Goal: Task Accomplishment & Management: Manage account settings

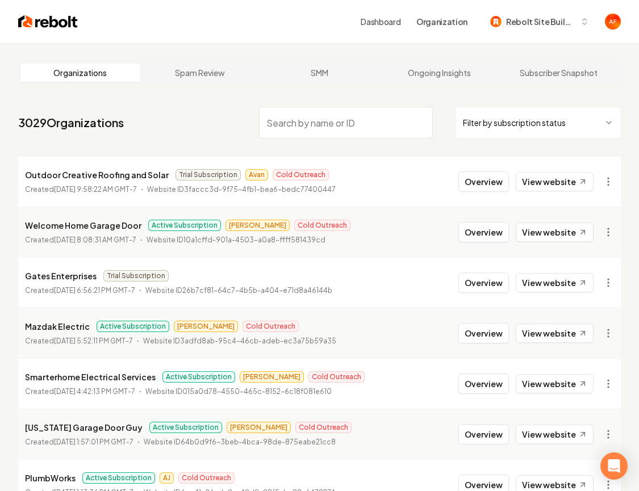
click at [371, 120] on input "search" at bounding box center [345, 123] width 173 height 32
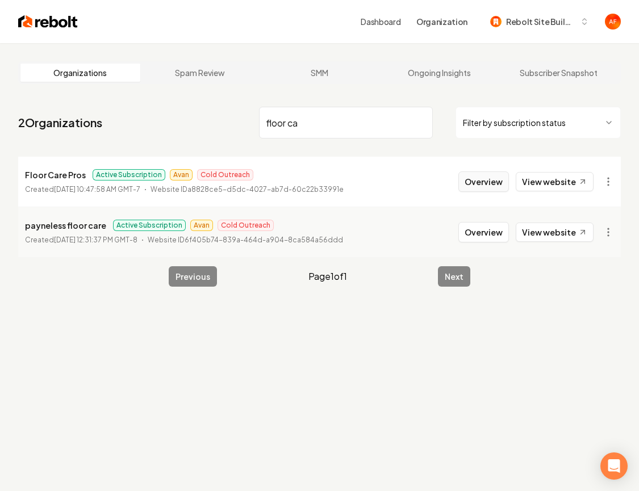
type input "floor ca"
click at [472, 177] on button "Overview" at bounding box center [483, 182] width 51 height 20
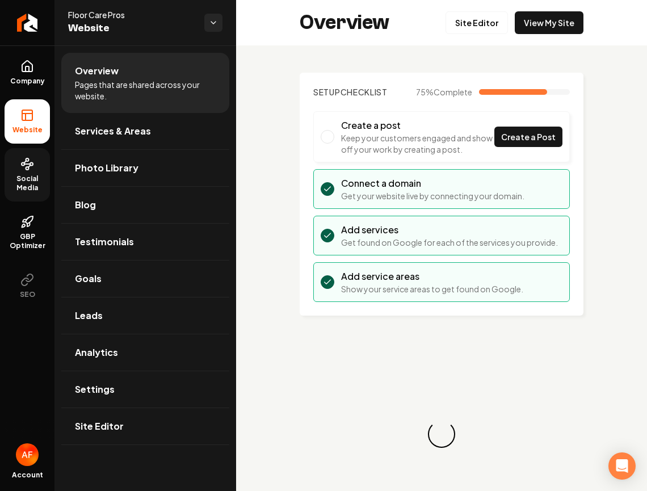
click at [22, 174] on span "Social Media" at bounding box center [27, 183] width 45 height 18
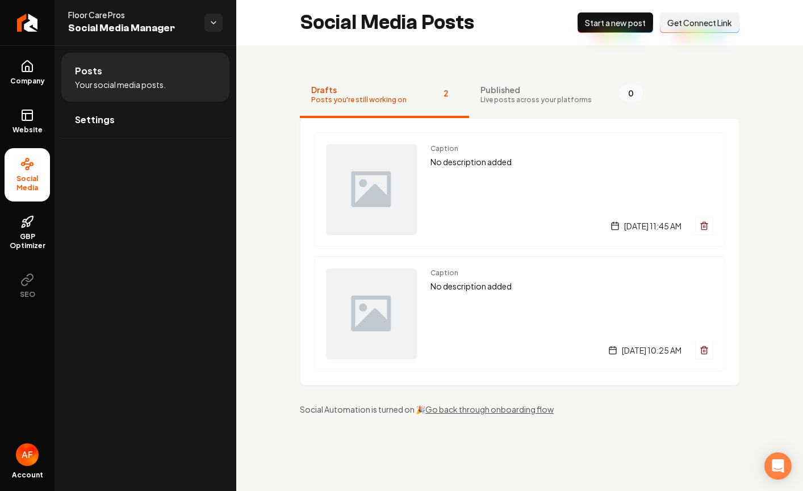
click at [638, 19] on span "Get Connect Link" at bounding box center [699, 22] width 65 height 11
click at [525, 103] on span "Live posts across your platforms" at bounding box center [535, 99] width 111 height 9
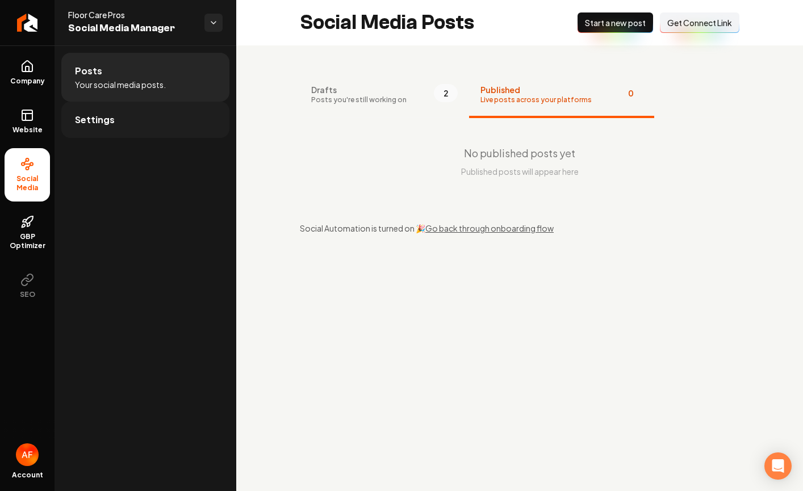
drag, startPoint x: 322, startPoint y: 98, endPoint x: 191, endPoint y: 115, distance: 132.2
click at [316, 102] on span "Posts you're still working on" at bounding box center [358, 99] width 95 height 9
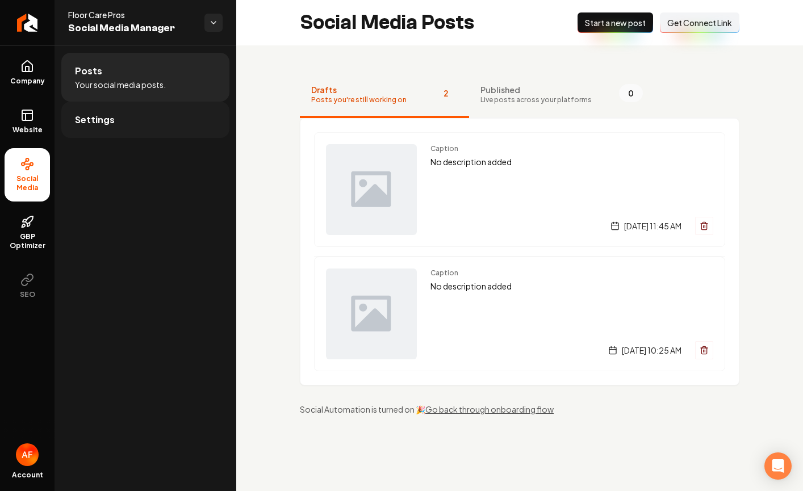
click at [136, 115] on link "Settings" at bounding box center [145, 120] width 168 height 36
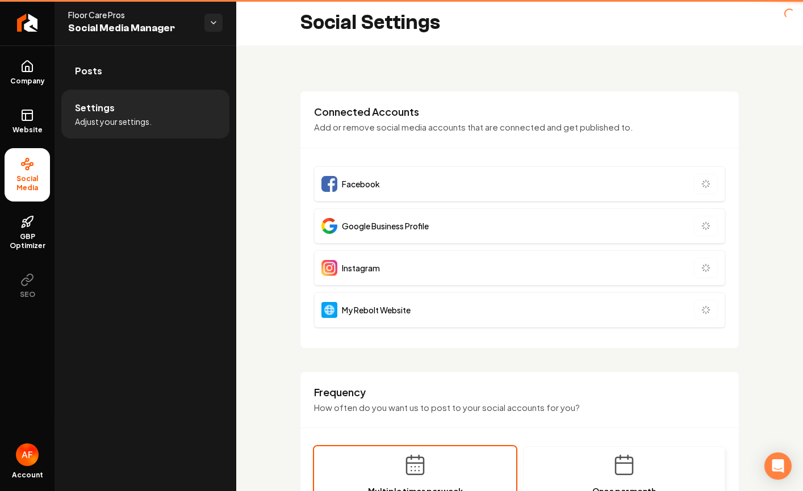
type input "**********"
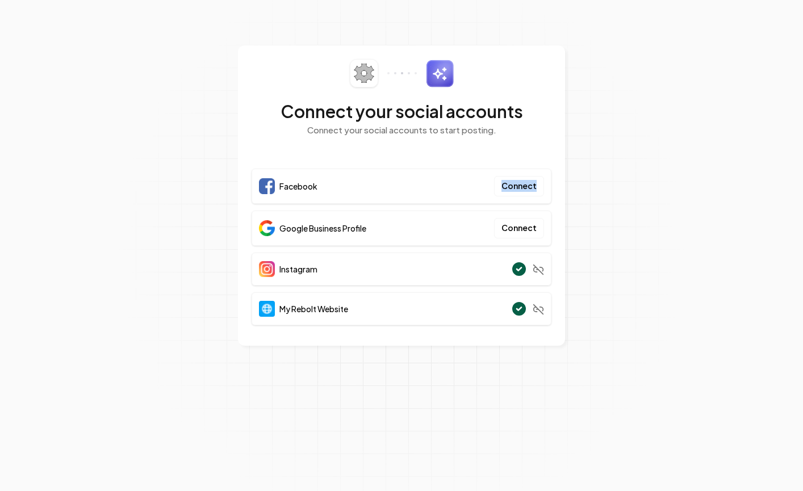
drag, startPoint x: 672, startPoint y: 182, endPoint x: 677, endPoint y: 174, distance: 9.8
click at [681, 186] on section "Connect your social accounts Connect your social accounts to start posting. Fac…" at bounding box center [401, 245] width 803 height 491
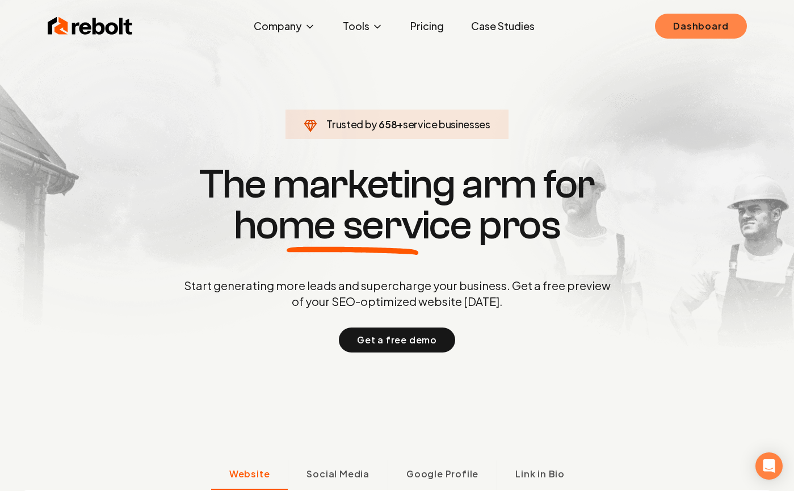
click at [697, 26] on link "Dashboard" at bounding box center [700, 26] width 91 height 25
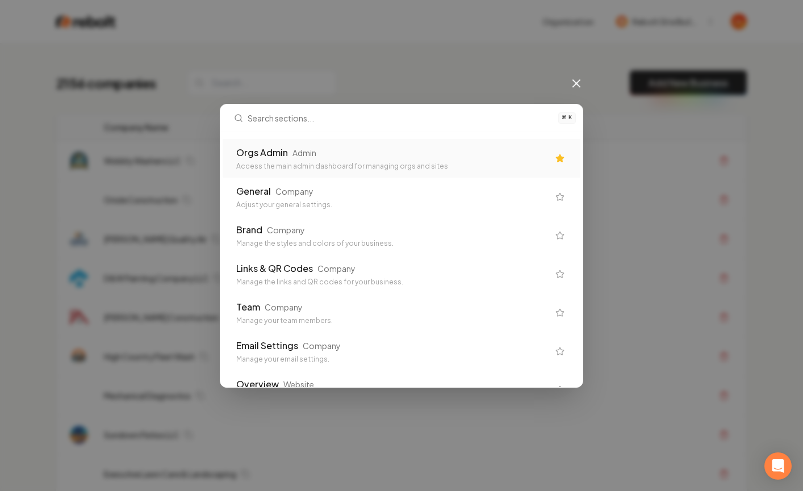
click at [441, 159] on div "Orgs Admin Admin" at bounding box center [392, 153] width 312 height 14
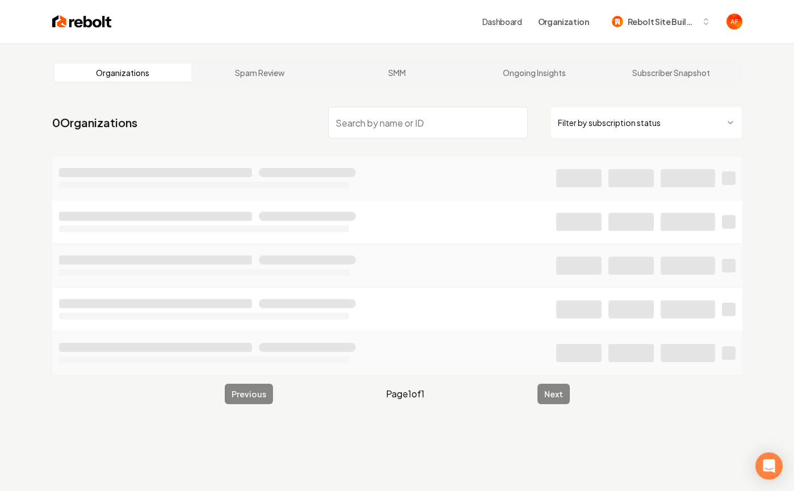
click at [375, 123] on input "search" at bounding box center [428, 123] width 200 height 32
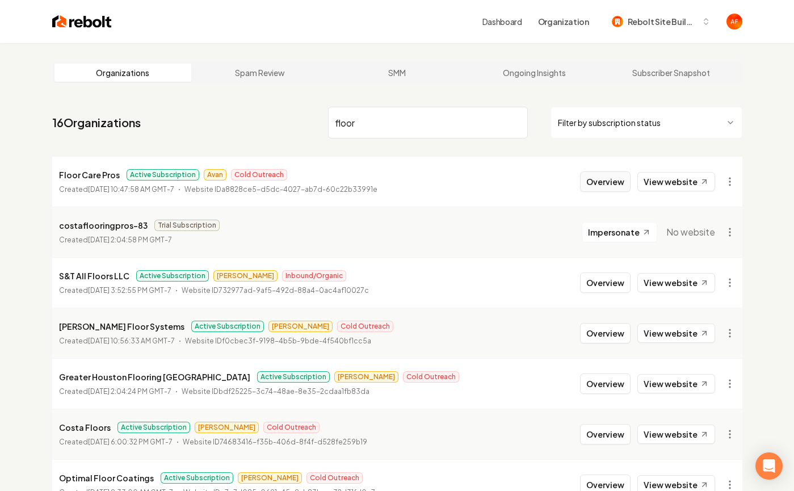
type input "floor"
click at [608, 183] on button "Overview" at bounding box center [605, 182] width 51 height 20
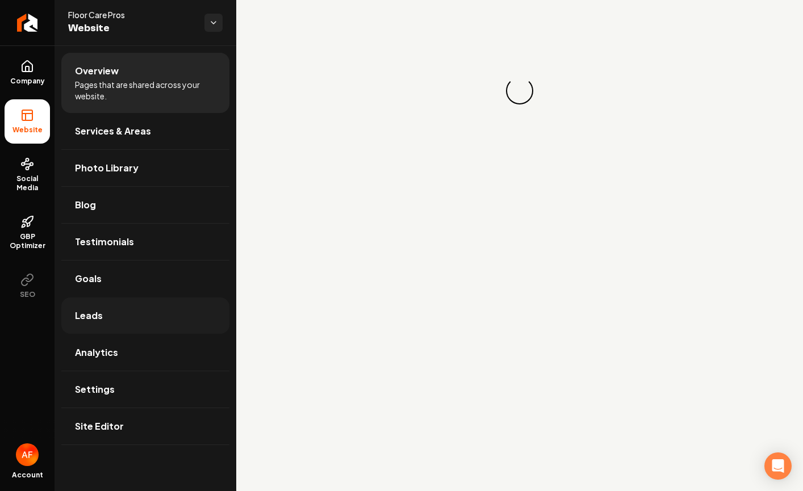
click at [125, 305] on link "Leads" at bounding box center [145, 316] width 168 height 36
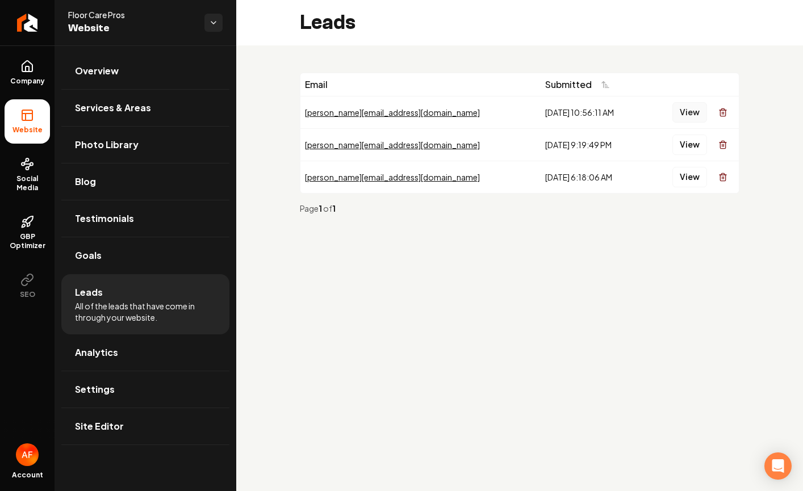
click at [691, 107] on button "View" at bounding box center [689, 112] width 35 height 20
click at [690, 154] on button "View" at bounding box center [689, 145] width 35 height 20
click at [689, 175] on button "View" at bounding box center [689, 177] width 35 height 20
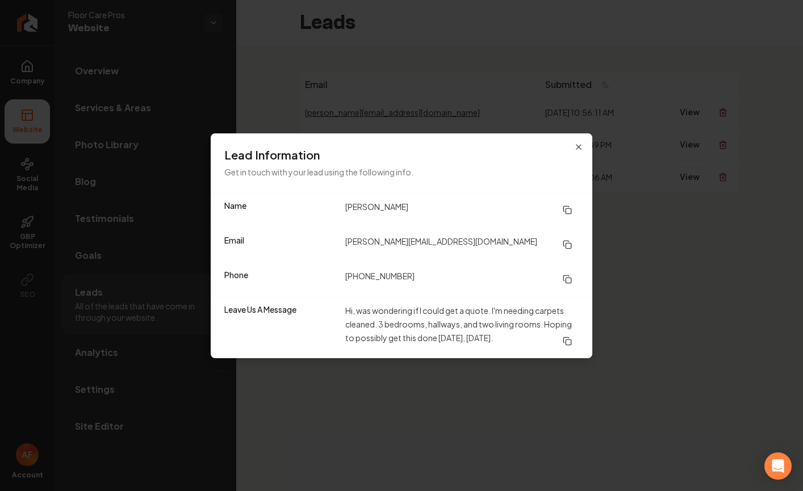
click at [338, 193] on div "Name Valerie Email valerie.angela22@gmail.com Phone (541) 761-5036 Leave Us A M…" at bounding box center [402, 276] width 382 height 166
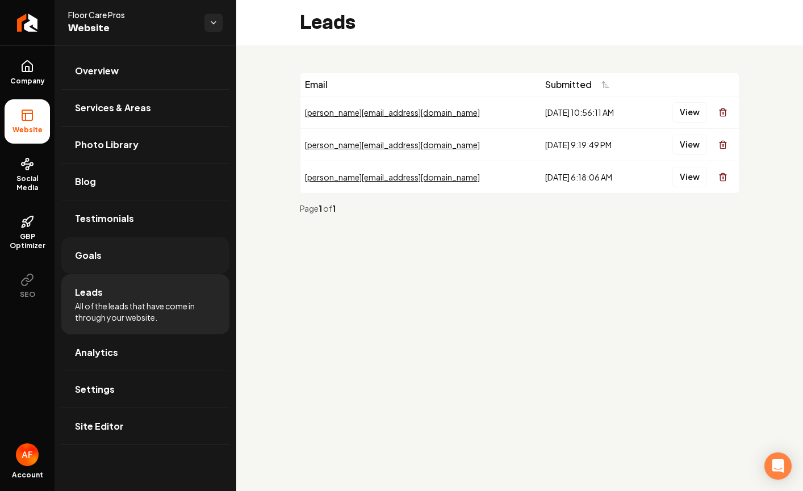
click at [90, 257] on span "Goals" at bounding box center [88, 256] width 27 height 14
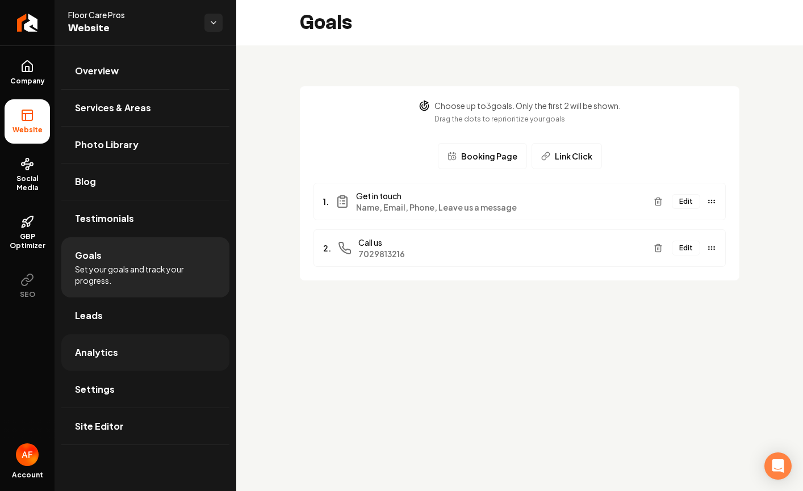
click at [114, 355] on span "Analytics" at bounding box center [96, 353] width 43 height 14
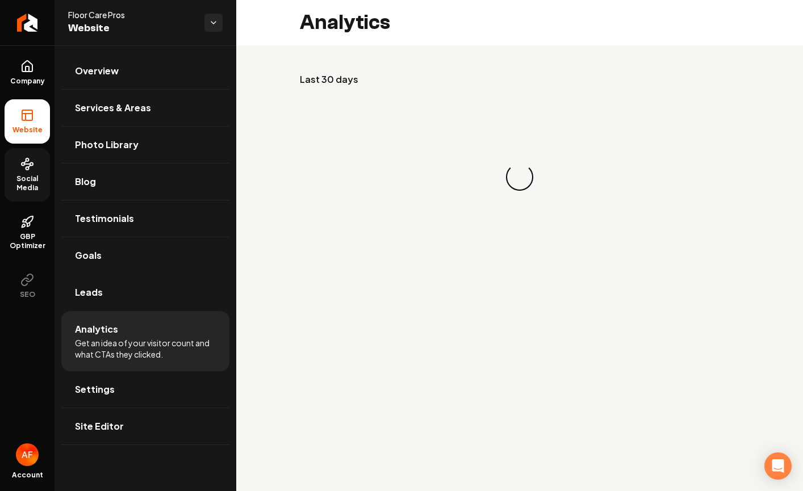
click at [30, 176] on span "Social Media" at bounding box center [27, 183] width 45 height 18
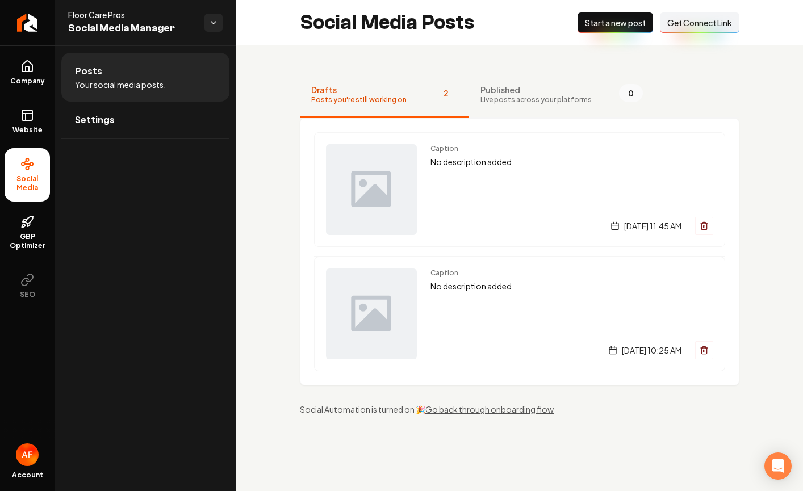
click at [628, 23] on span "Start a new post" at bounding box center [615, 22] width 61 height 11
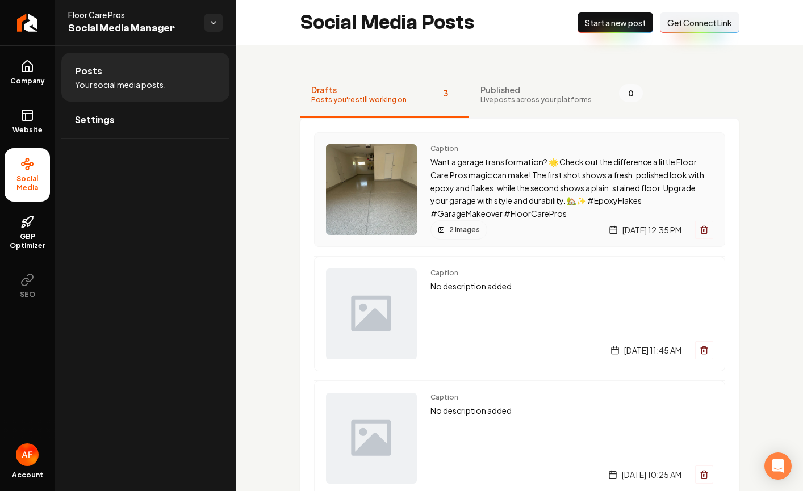
click at [353, 194] on img "Main content area" at bounding box center [371, 189] width 91 height 91
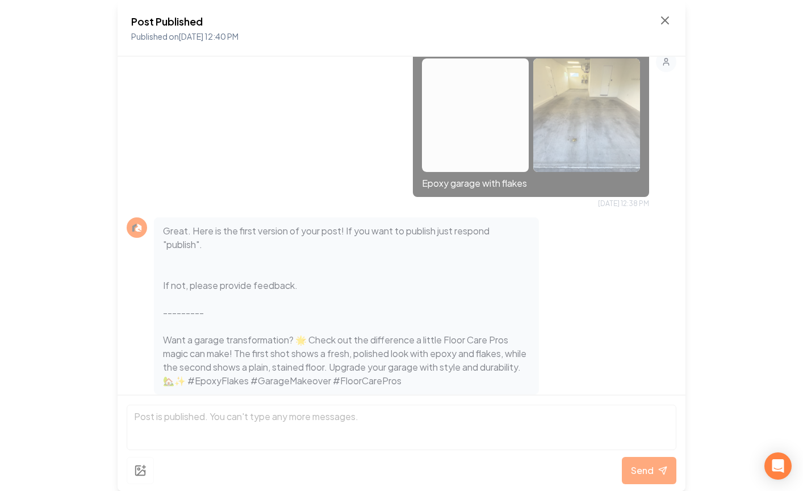
scroll to position [321, 0]
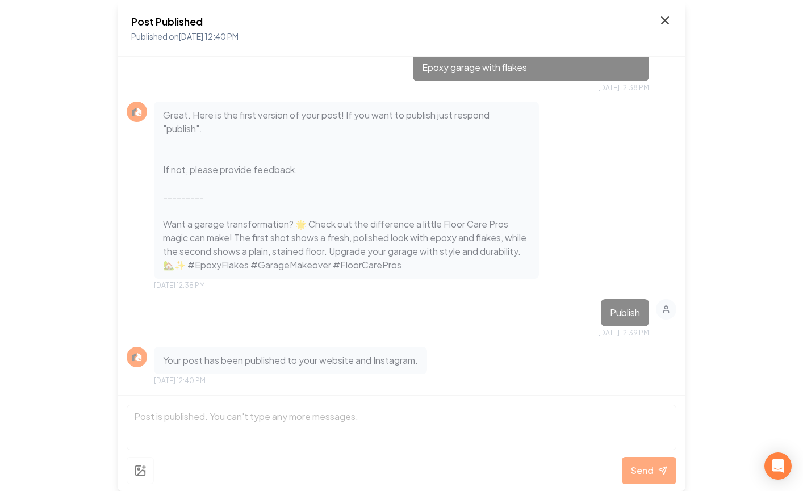
click at [664, 20] on icon at bounding box center [665, 20] width 7 height 7
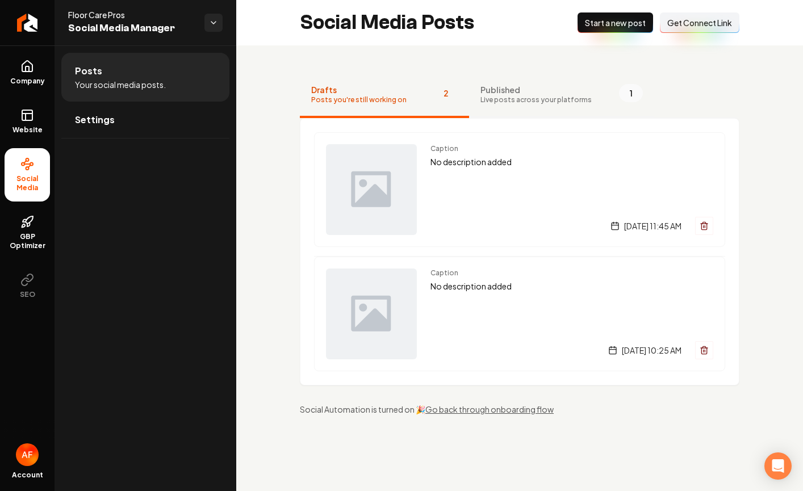
click at [528, 109] on button "Published Live posts across your platforms 1" at bounding box center [561, 95] width 185 height 45
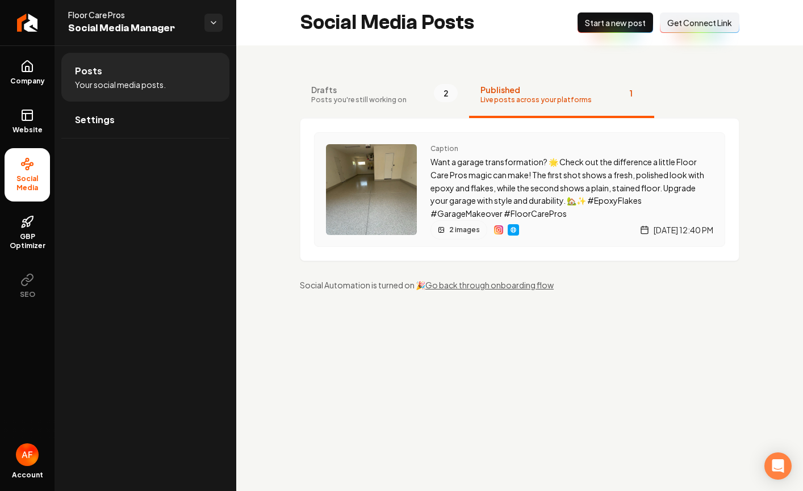
click at [605, 181] on p "Want a garage transformation? 🌟 Check out the difference a little Floor Care Pr…" at bounding box center [571, 188] width 283 height 65
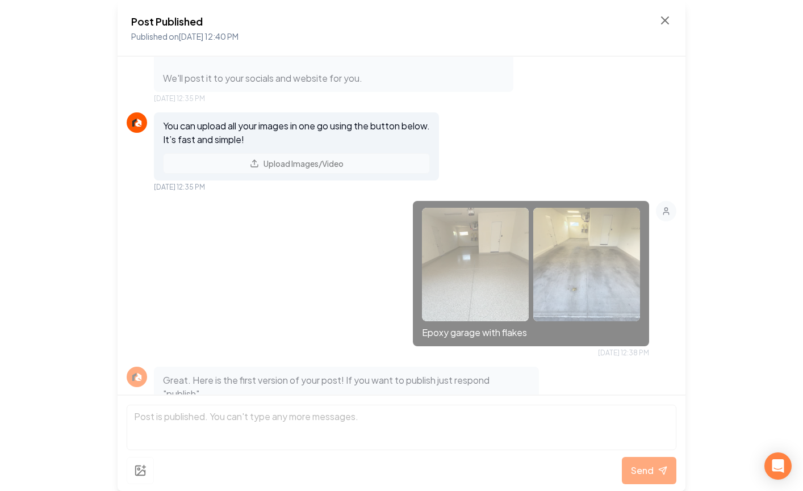
scroll to position [321, 0]
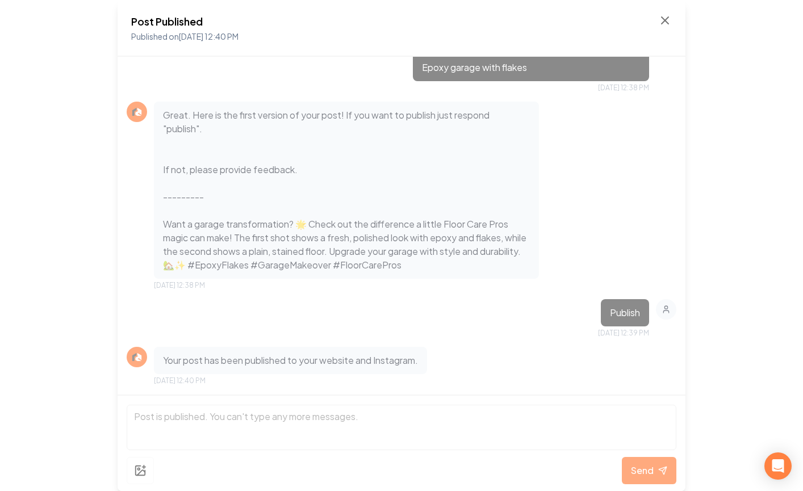
click at [725, 143] on div "Post Published Published on Aug 27, 2025 12:40 PM Hey it's the Rebolt team - Se…" at bounding box center [401, 245] width 803 height 491
click at [706, 223] on div "Post Published Published on Aug 27, 2025 12:40 PM Hey it's the Rebolt team - Se…" at bounding box center [401, 245] width 803 height 491
click at [671, 19] on icon at bounding box center [665, 21] width 14 height 14
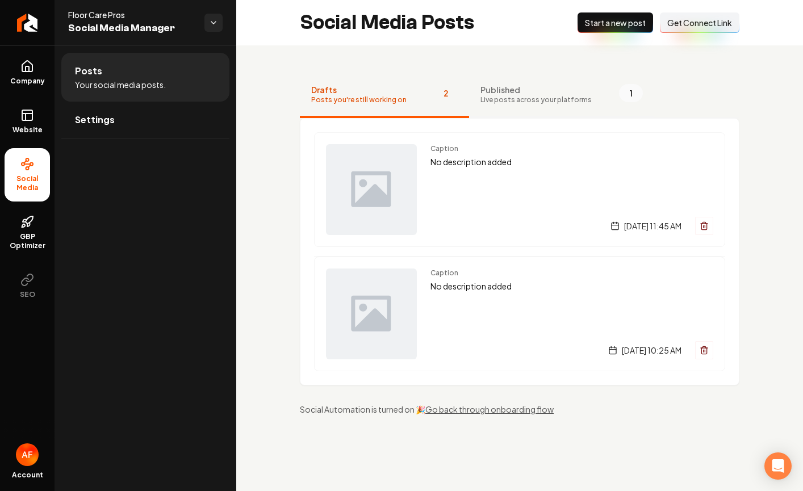
click at [568, 77] on button "Published Live posts across your platforms 1" at bounding box center [561, 95] width 185 height 45
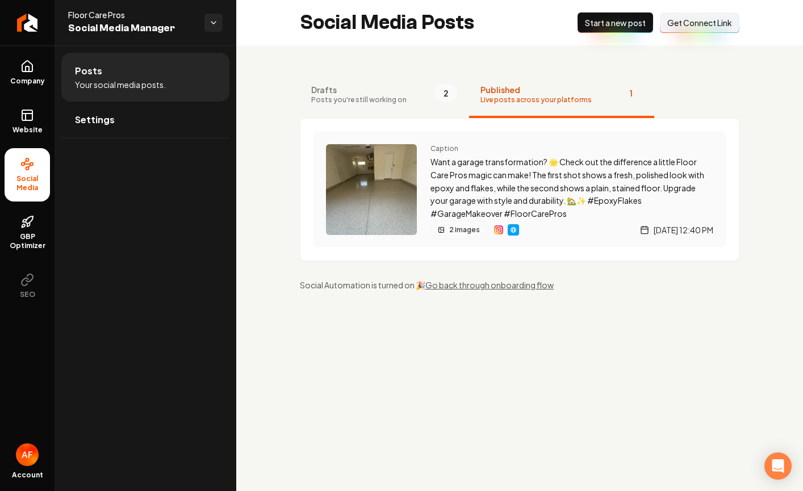
click at [592, 165] on p "Want a garage transformation? 🌟 Check out the difference a little Floor Care Pr…" at bounding box center [571, 188] width 283 height 65
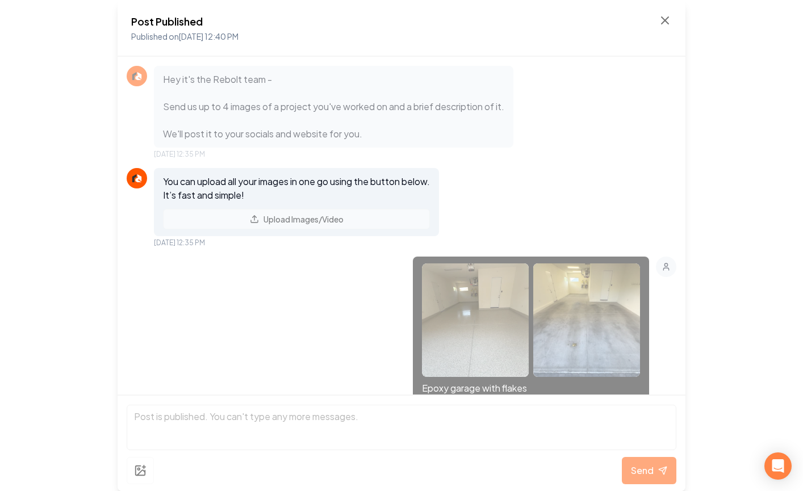
scroll to position [321, 0]
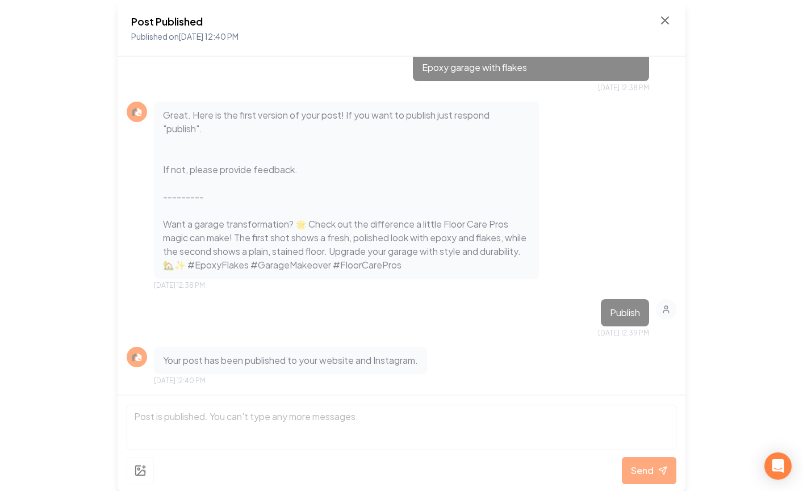
click at [667, 12] on div "Post Published Published on Aug 27, 2025 12:40 PM" at bounding box center [402, 28] width 568 height 57
click at [667, 16] on icon at bounding box center [665, 21] width 14 height 14
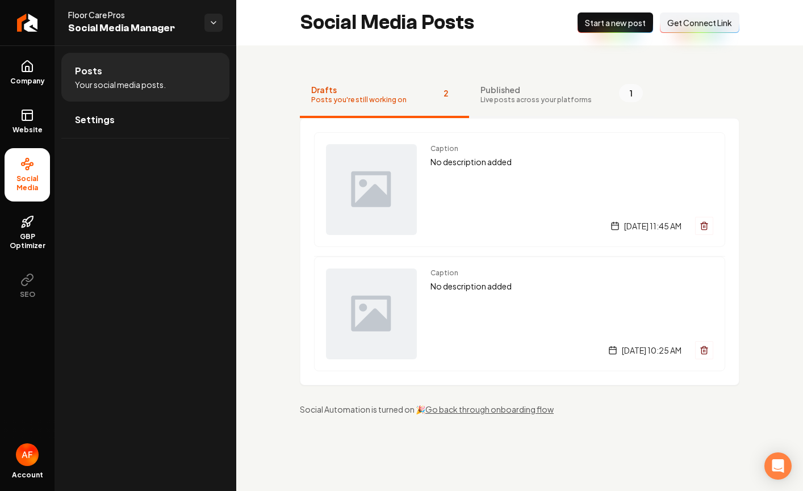
click at [541, 91] on span "Published" at bounding box center [535, 89] width 111 height 11
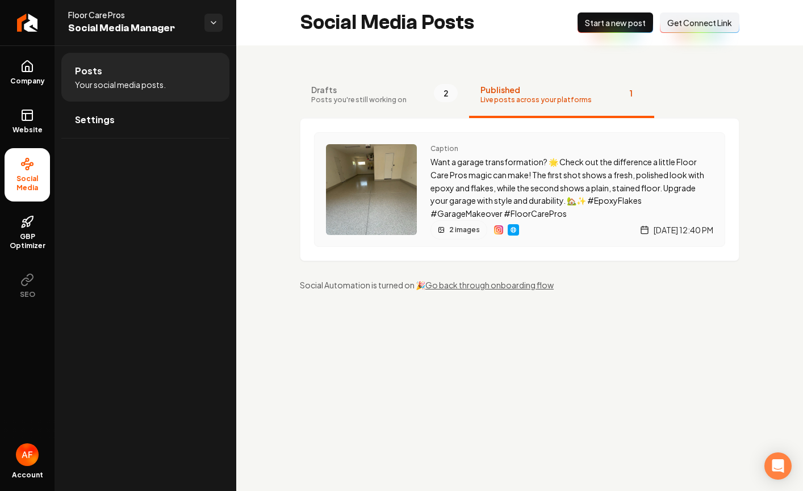
click at [499, 232] on img "Main content area" at bounding box center [498, 229] width 9 height 9
click at [595, 23] on span "Start a new post" at bounding box center [615, 22] width 61 height 11
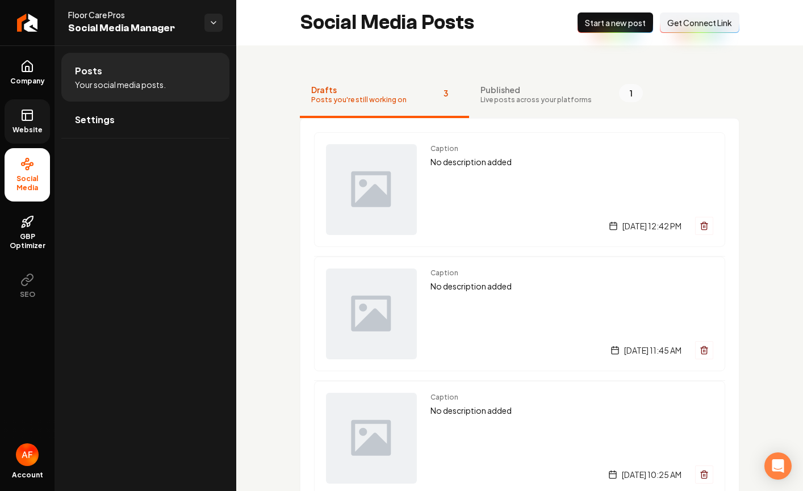
drag, startPoint x: 23, startPoint y: 116, endPoint x: 34, endPoint y: 142, distance: 28.1
click at [23, 116] on icon at bounding box center [27, 115] width 14 height 14
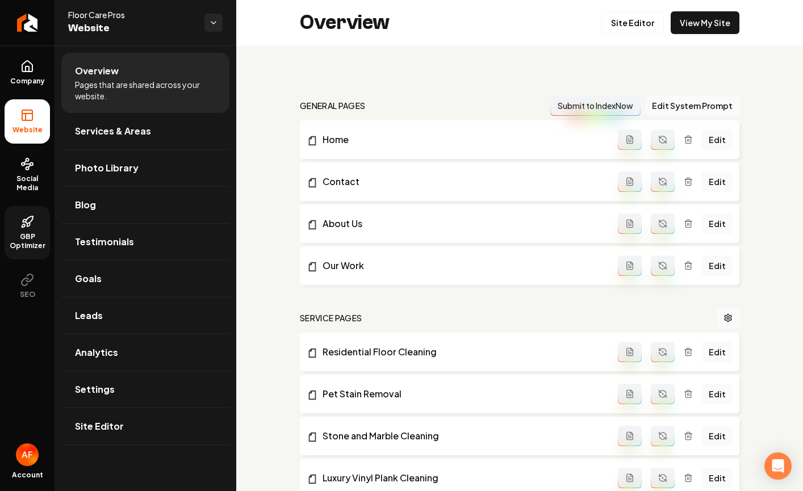
click at [32, 226] on icon at bounding box center [27, 222] width 14 height 14
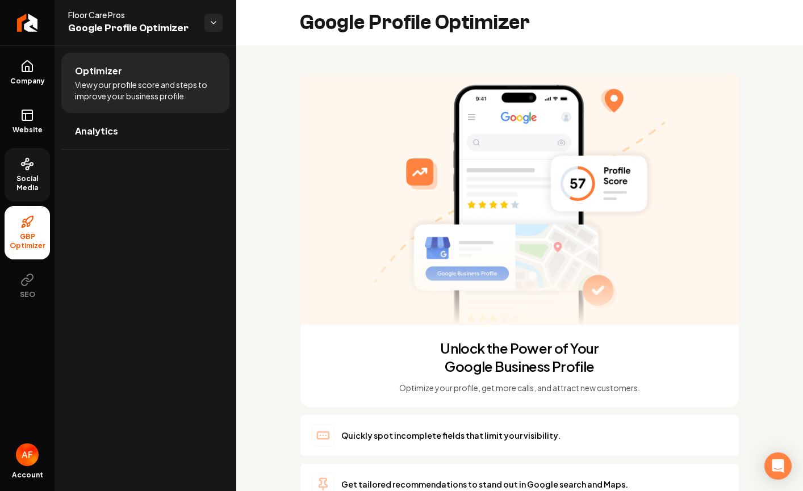
click at [31, 183] on span "Social Media" at bounding box center [27, 183] width 45 height 18
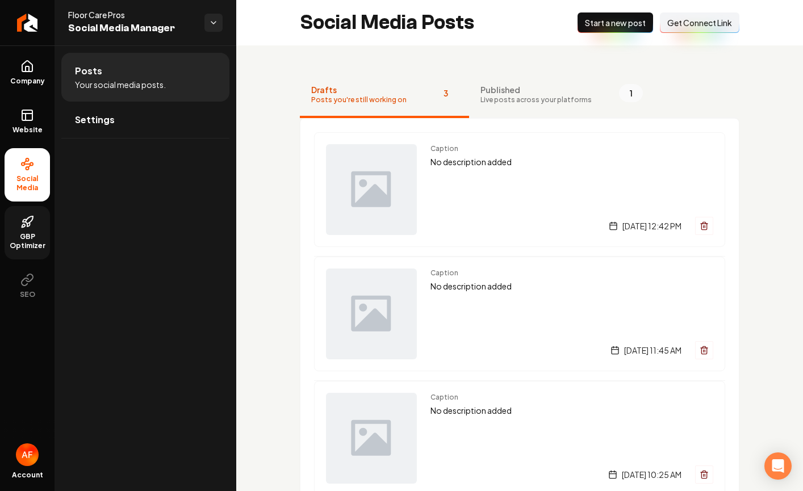
click at [28, 213] on link "GBP Optimizer" at bounding box center [27, 232] width 45 height 53
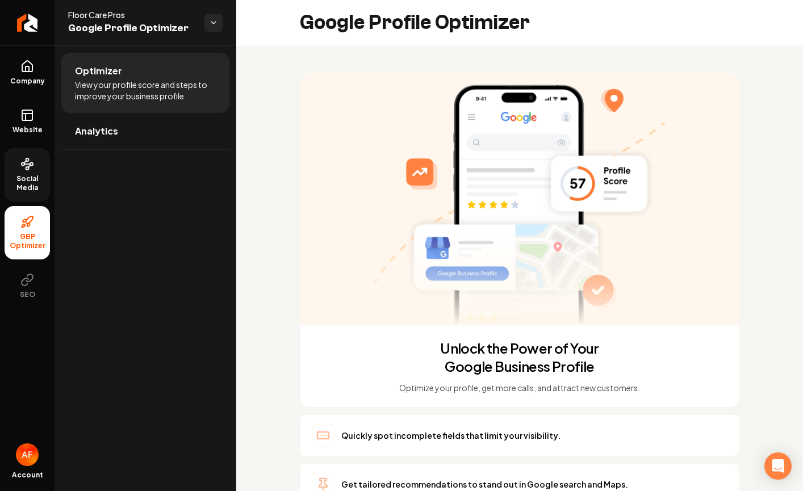
click at [29, 161] on icon at bounding box center [27, 164] width 14 height 14
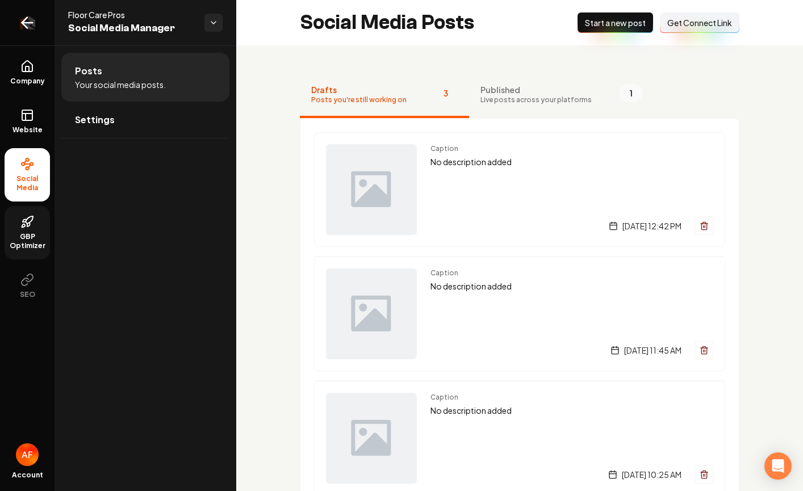
click at [26, 24] on icon "Return to dashboard" at bounding box center [27, 23] width 18 height 18
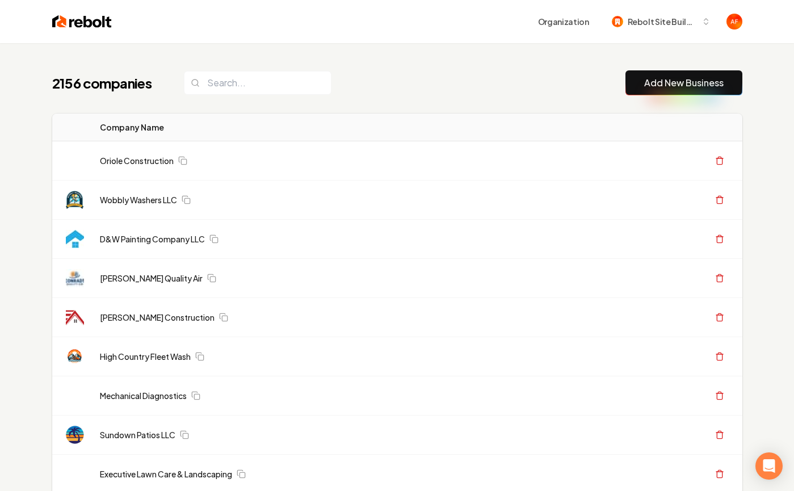
click at [53, 18] on img at bounding box center [82, 22] width 60 height 16
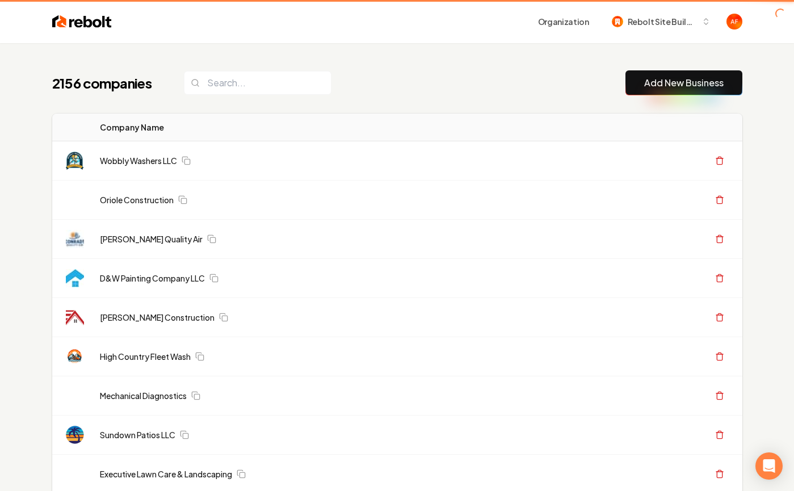
drag, startPoint x: 141, startPoint y: 85, endPoint x: 148, endPoint y: 82, distance: 7.6
click at [144, 84] on h1 "2156 companies" at bounding box center [106, 83] width 109 height 18
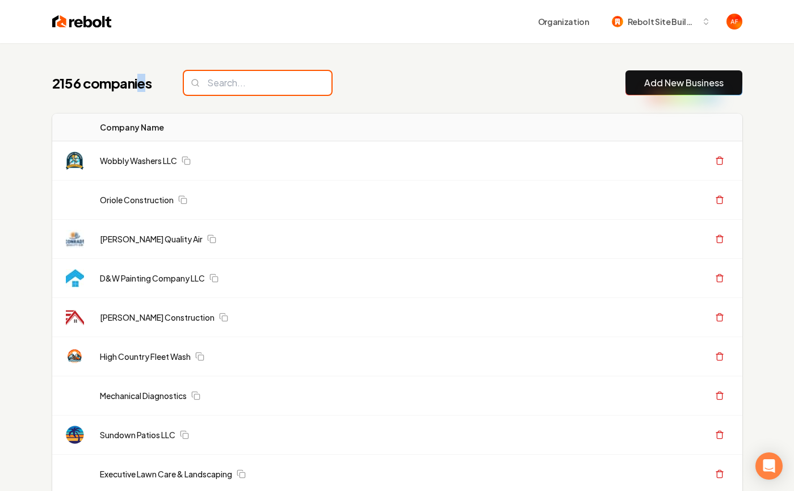
click at [234, 81] on input "search" at bounding box center [258, 83] width 148 height 24
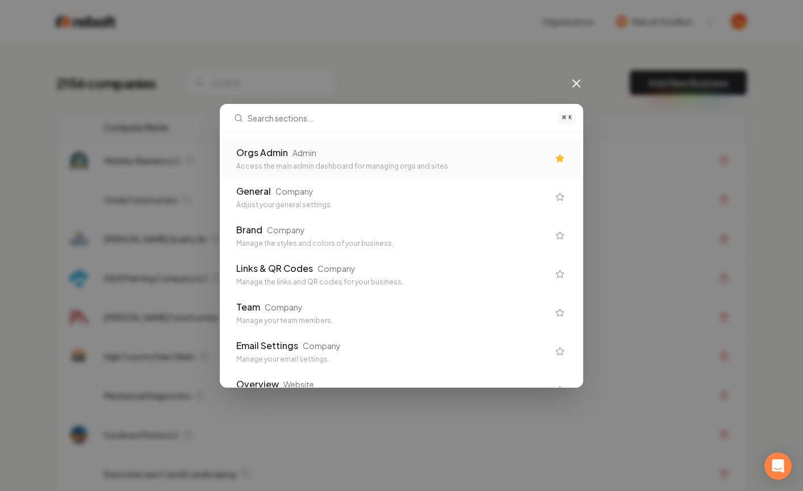
click at [373, 170] on div "Access the main admin dashboard for managing orgs and sites" at bounding box center [392, 166] width 312 height 9
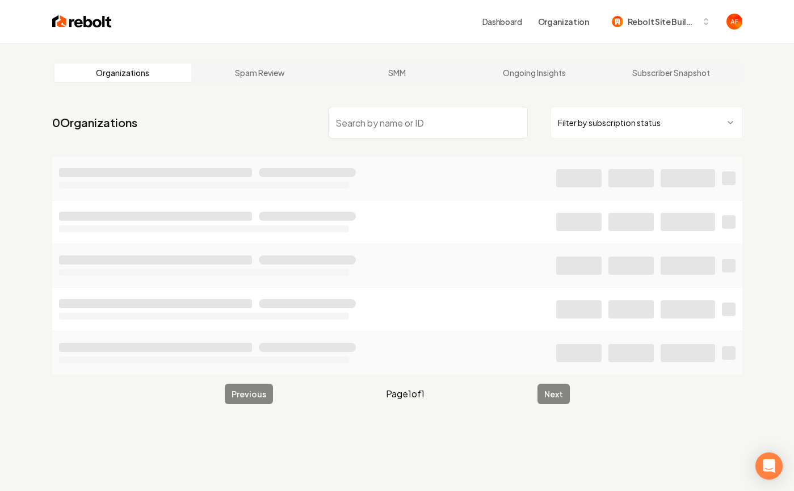
click at [353, 118] on input "search" at bounding box center [428, 123] width 200 height 32
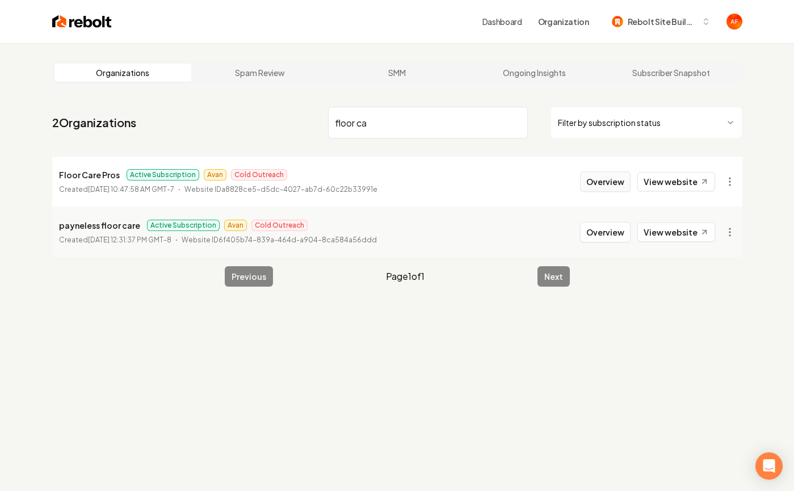
type input "floor ca"
click at [596, 176] on button "Overview" at bounding box center [605, 182] width 51 height 20
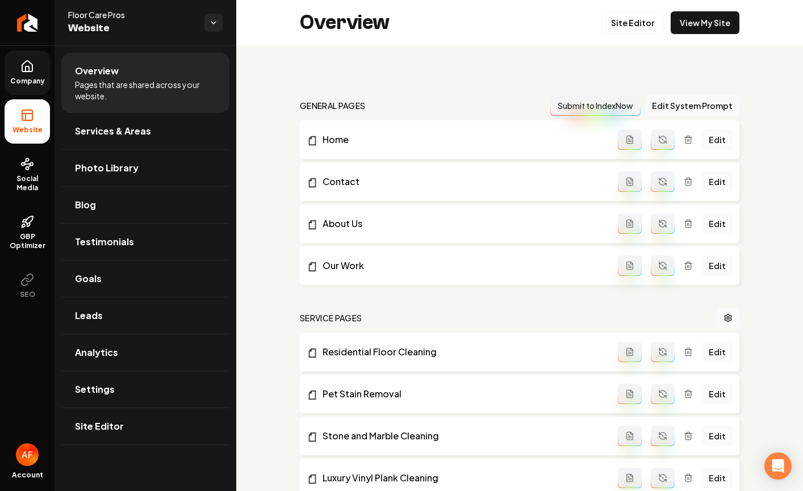
click at [24, 68] on icon at bounding box center [27, 67] width 14 height 14
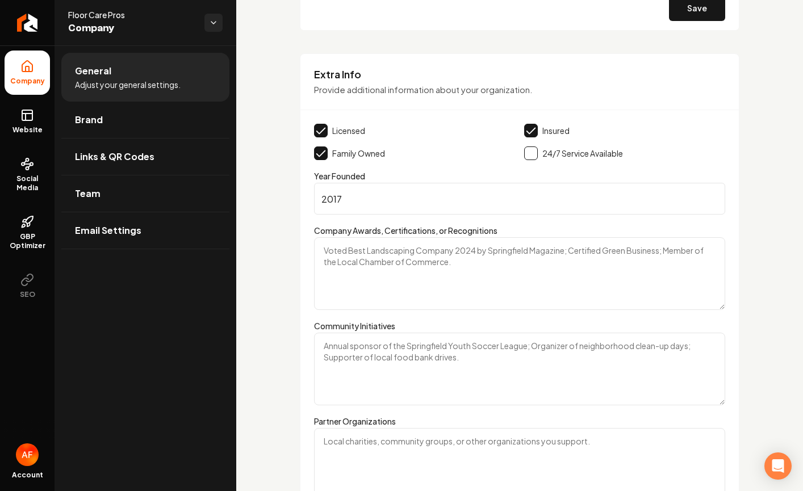
scroll to position [2082, 0]
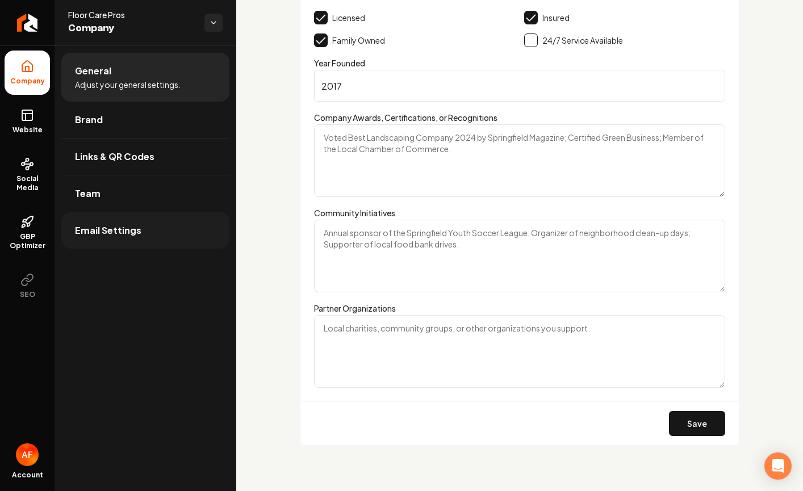
click at [108, 241] on link "Email Settings" at bounding box center [145, 230] width 168 height 36
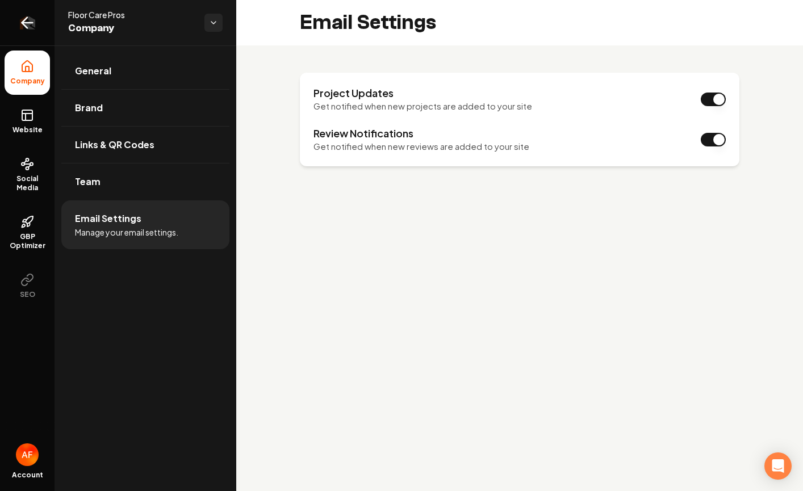
click at [19, 31] on icon "Return to dashboard" at bounding box center [27, 23] width 18 height 18
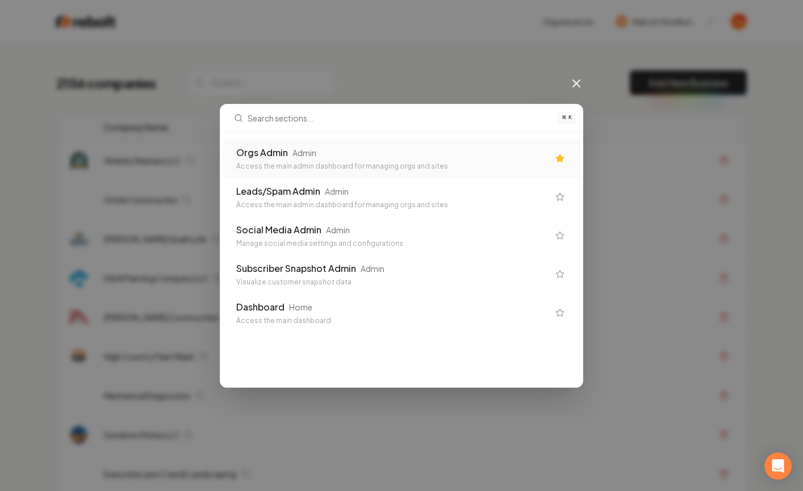
click at [332, 160] on div "Orgs Admin Admin Access the main admin dashboard for managing orgs and sites" at bounding box center [392, 158] width 312 height 25
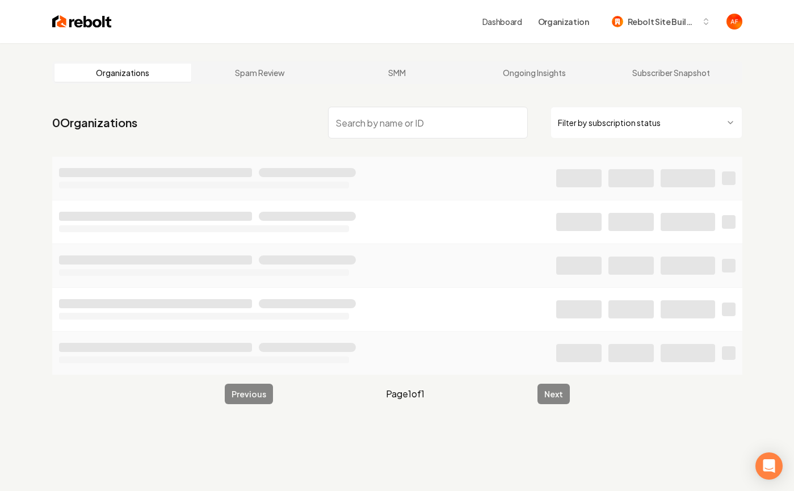
click at [382, 117] on input "search" at bounding box center [428, 123] width 200 height 32
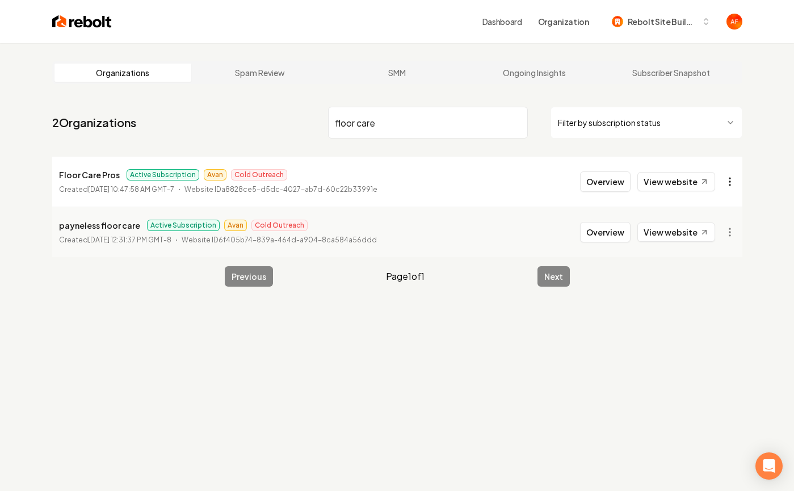
type input "floor care"
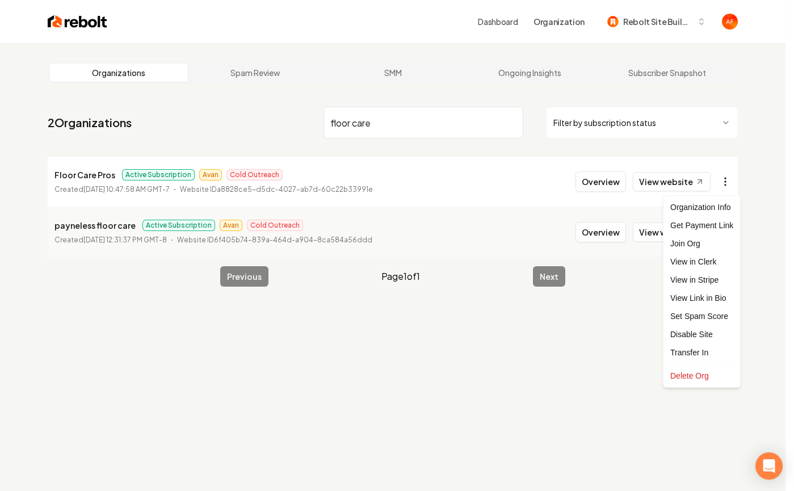
click at [730, 181] on html "Dashboard Organization Rebolt Site Builder Organizations Spam Review SMM Ongoin…" at bounding box center [397, 245] width 794 height 491
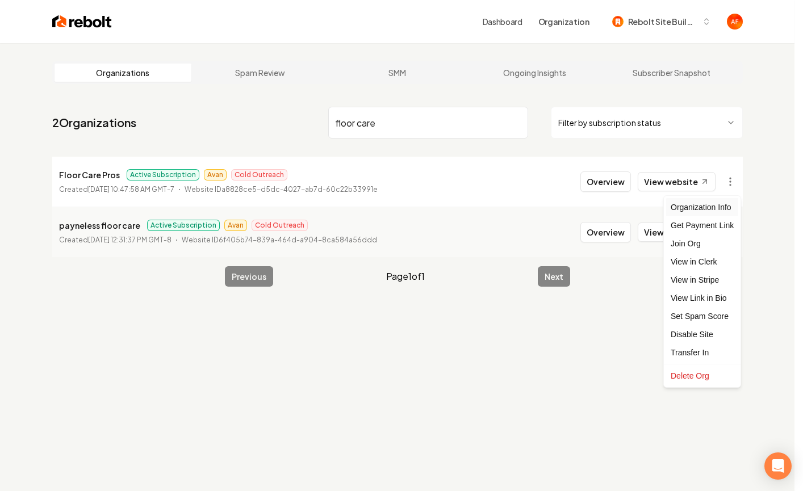
click at [718, 209] on div "Organization Info" at bounding box center [702, 207] width 72 height 18
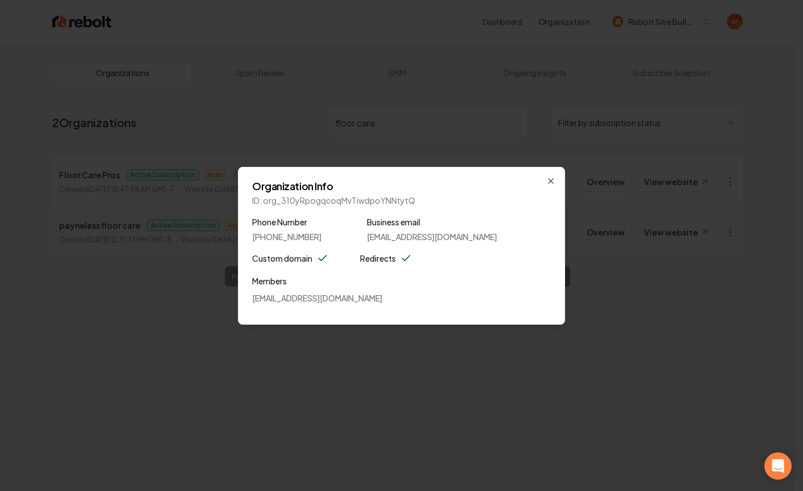
click at [297, 291] on div "Members floorcarepros@aol.com" at bounding box center [401, 292] width 299 height 36
drag, startPoint x: 265, startPoint y: 286, endPoint x: 400, endPoint y: 225, distance: 148.5
click at [266, 285] on label "Members" at bounding box center [401, 281] width 299 height 14
click at [556, 182] on div "Organization Info ID: org_310yRpogqcoqMvTiwdpoYNNtytQ Phone Number (702) 981-32…" at bounding box center [401, 246] width 327 height 158
click at [550, 185] on icon "button" at bounding box center [550, 181] width 9 height 9
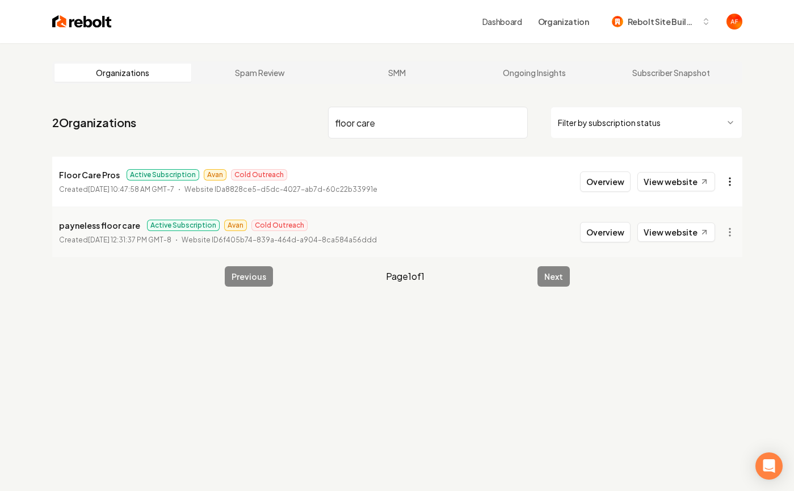
click at [723, 179] on html "Dashboard Organization Rebolt Site Builder Organizations Spam Review SMM Ongoin…" at bounding box center [397, 245] width 794 height 491
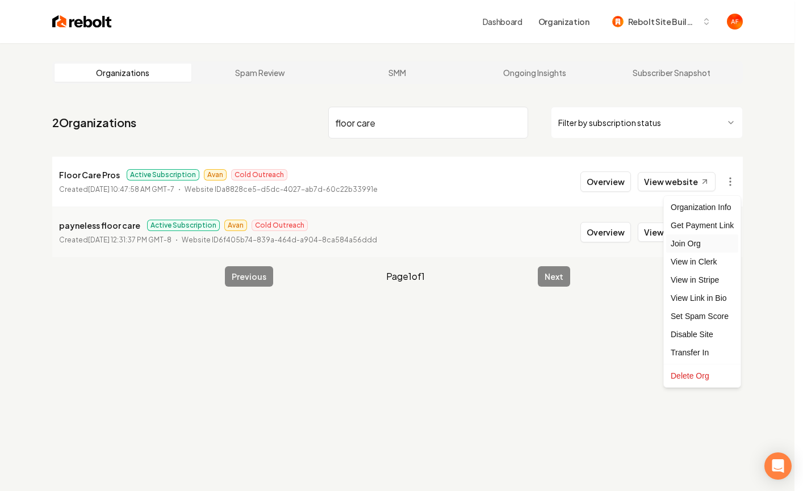
click at [705, 245] on div "Join Org" at bounding box center [702, 244] width 72 height 18
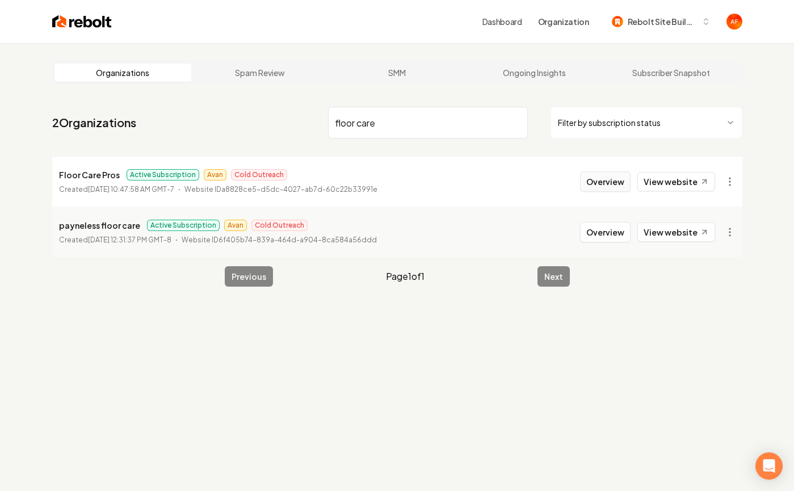
click at [592, 187] on button "Overview" at bounding box center [605, 182] width 51 height 20
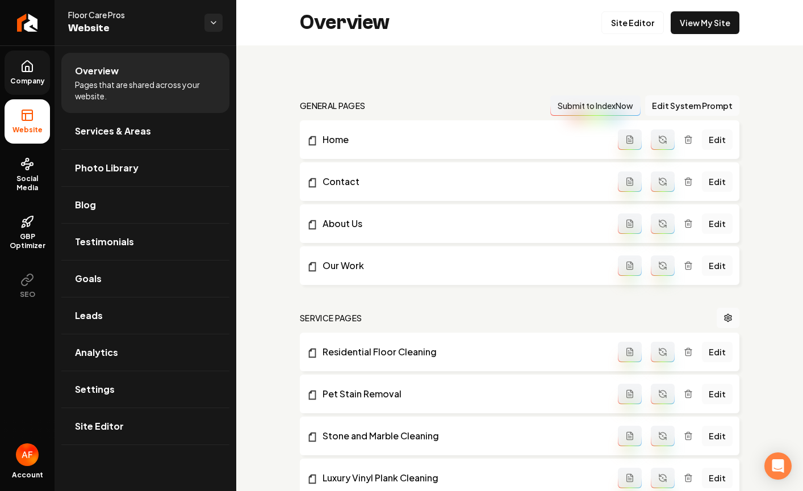
click at [27, 65] on icon at bounding box center [27, 67] width 14 height 14
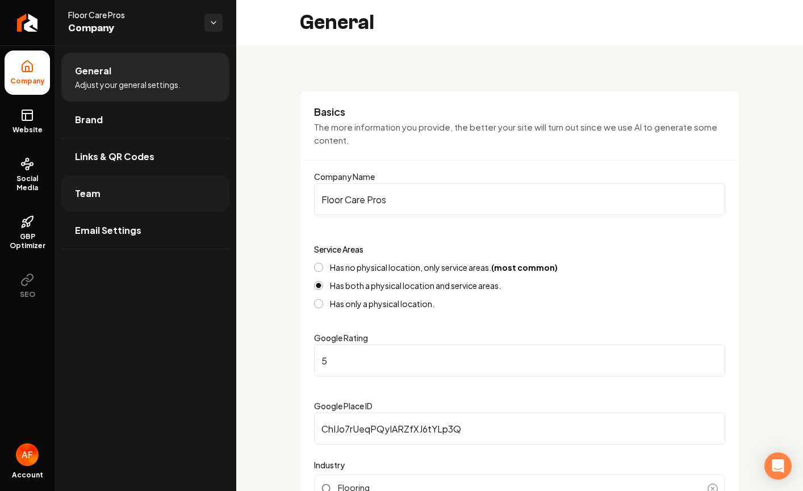
click at [129, 190] on link "Team" at bounding box center [145, 193] width 168 height 36
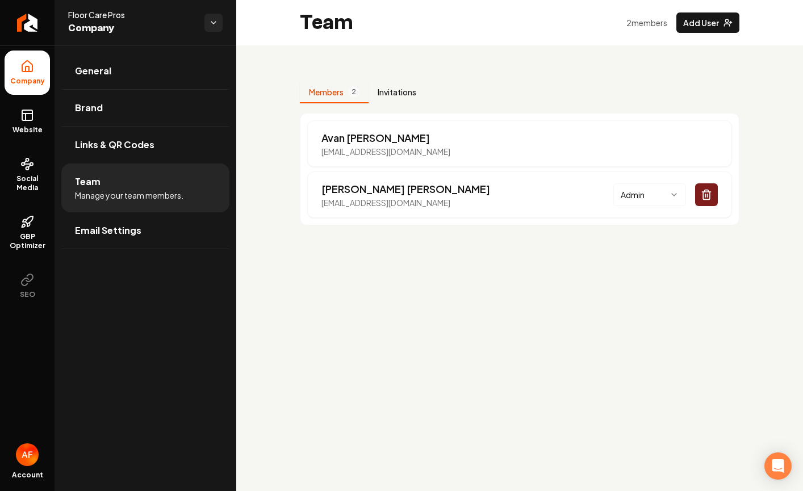
click at [395, 90] on button "Invitations" at bounding box center [397, 93] width 57 height 22
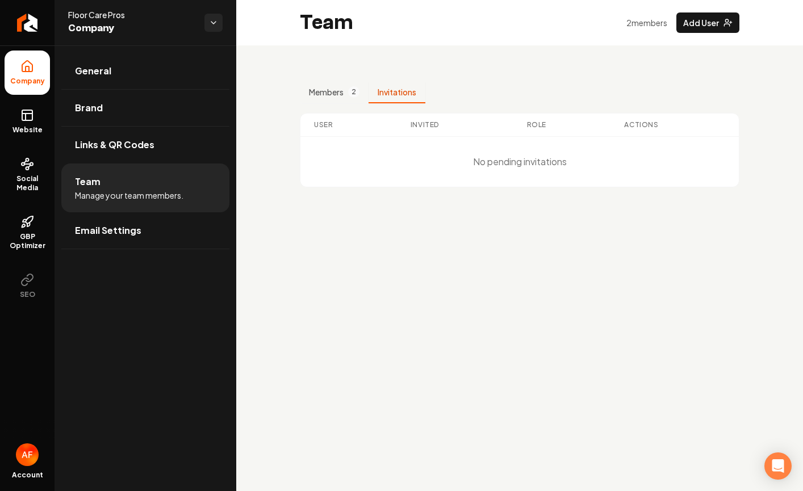
click at [471, 159] on div "No pending invitations" at bounding box center [519, 162] width 438 height 50
click at [709, 23] on button "Add User" at bounding box center [707, 22] width 63 height 20
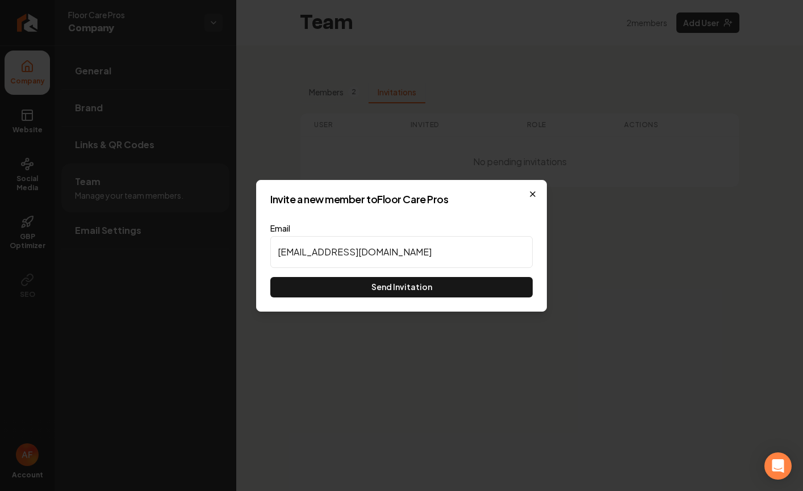
type input "sid@firsthitmarketing.com"
click at [534, 192] on icon "button" at bounding box center [532, 194] width 5 height 5
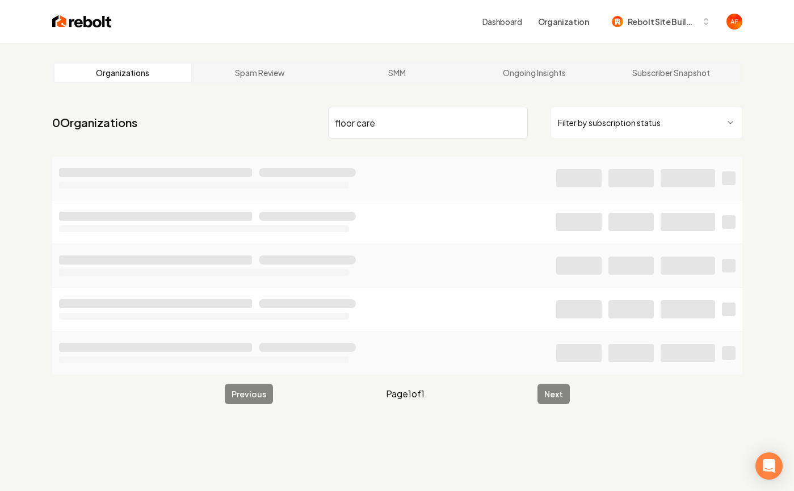
click at [392, 129] on input "floor care" at bounding box center [428, 123] width 200 height 32
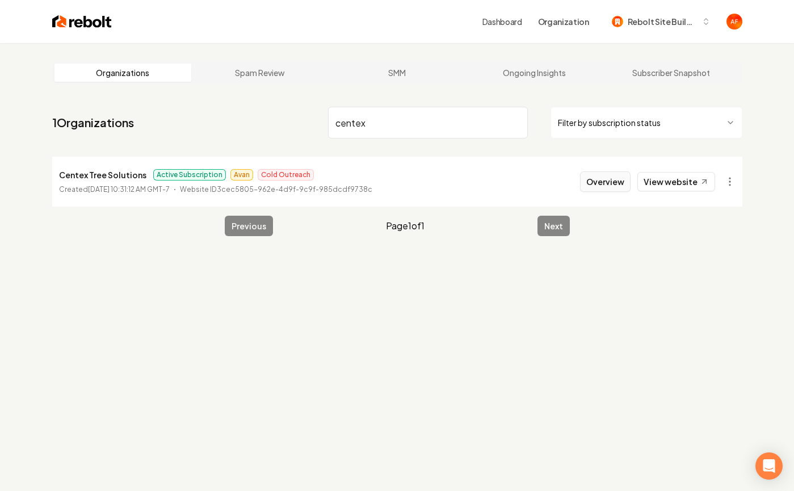
type input "centex"
click at [599, 183] on button "Overview" at bounding box center [605, 182] width 51 height 20
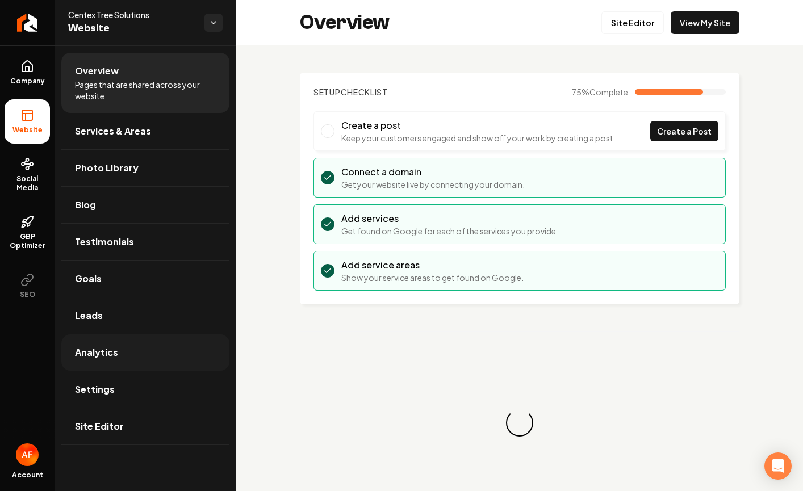
click at [135, 355] on link "Analytics" at bounding box center [145, 352] width 168 height 36
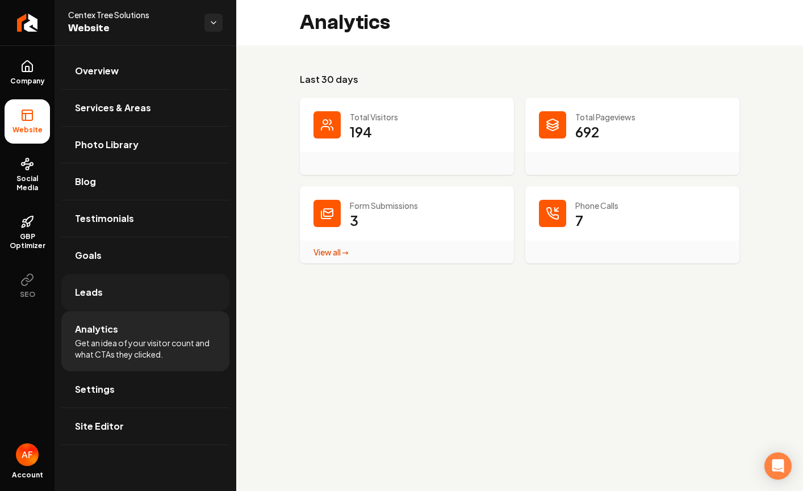
click at [111, 303] on link "Leads" at bounding box center [145, 292] width 168 height 36
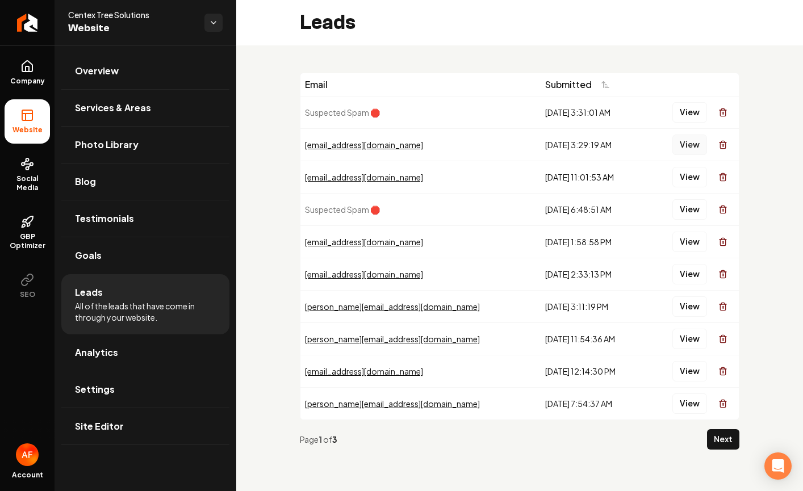
click at [680, 143] on button "View" at bounding box center [689, 145] width 35 height 20
click at [34, 235] on span "GBP Optimizer" at bounding box center [27, 241] width 45 height 18
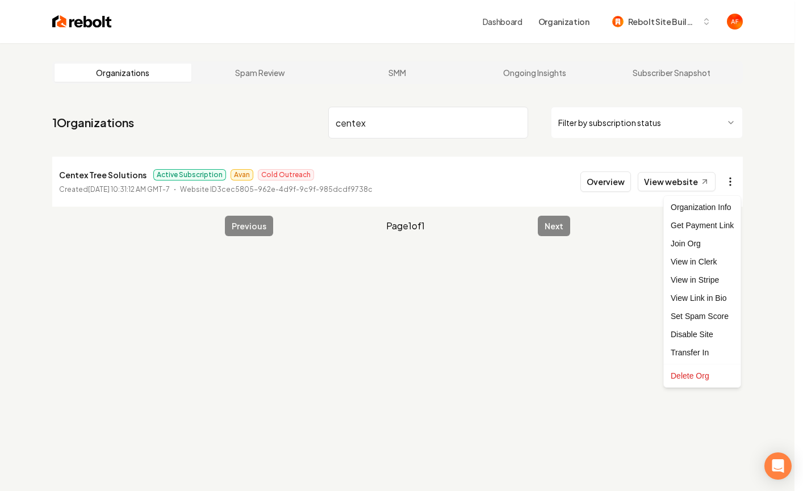
click at [720, 181] on html "Dashboard Organization Rebolt Site Builder Organizations Spam Review SMM Ongoin…" at bounding box center [401, 245] width 803 height 491
click at [696, 244] on div "Join Org" at bounding box center [702, 244] width 72 height 18
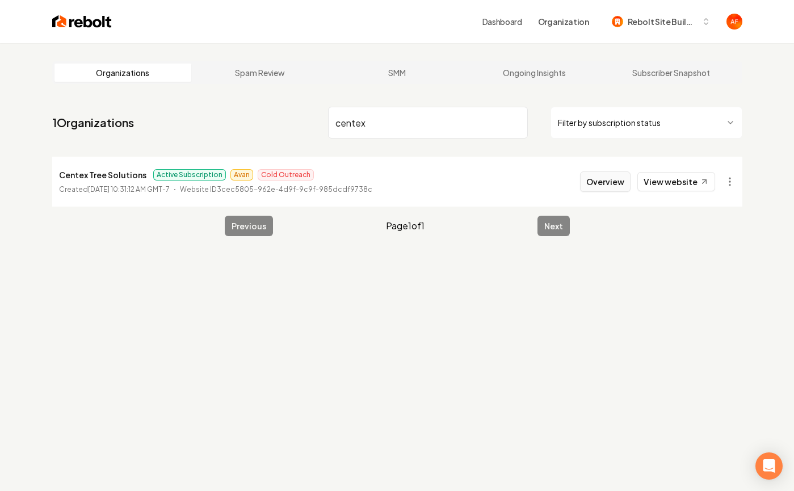
click at [609, 179] on button "Overview" at bounding box center [605, 182] width 51 height 20
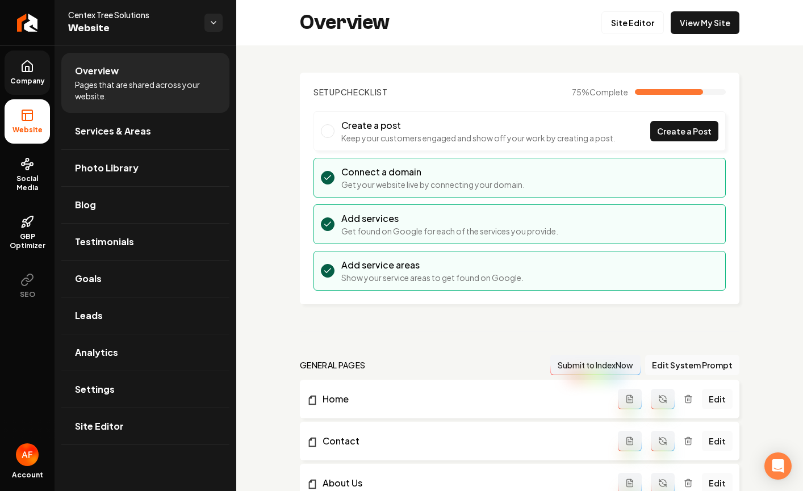
click at [20, 68] on icon at bounding box center [27, 67] width 14 height 14
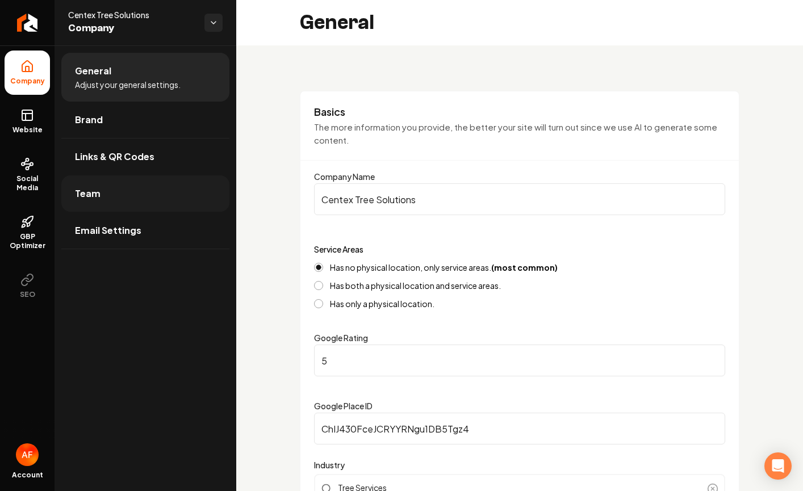
click at [139, 193] on link "Team" at bounding box center [145, 193] width 168 height 36
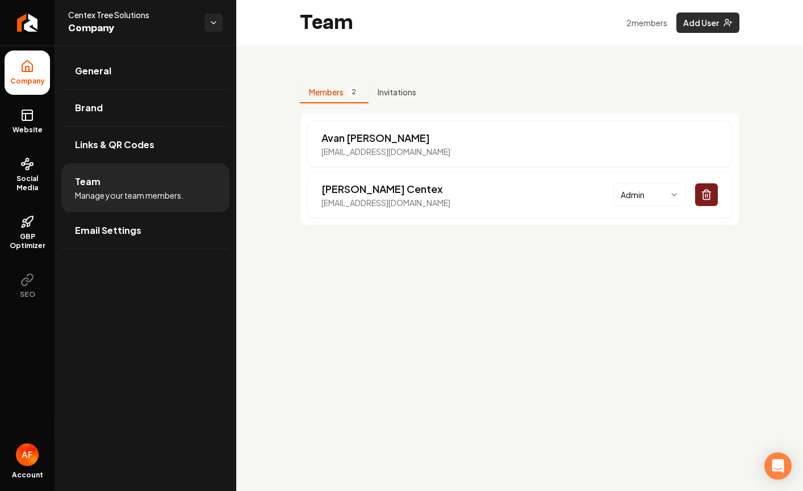
click at [713, 23] on button "Add User" at bounding box center [707, 22] width 63 height 20
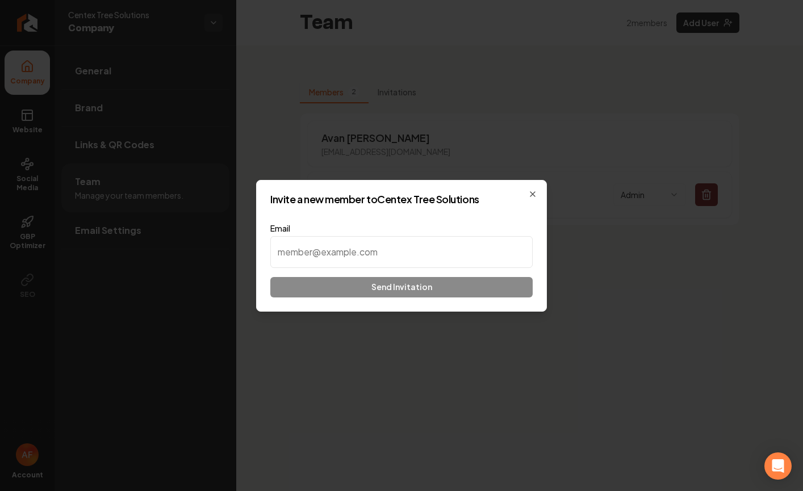
click at [390, 260] on input at bounding box center [401, 252] width 262 height 32
click at [390, 259] on input at bounding box center [401, 252] width 262 height 32
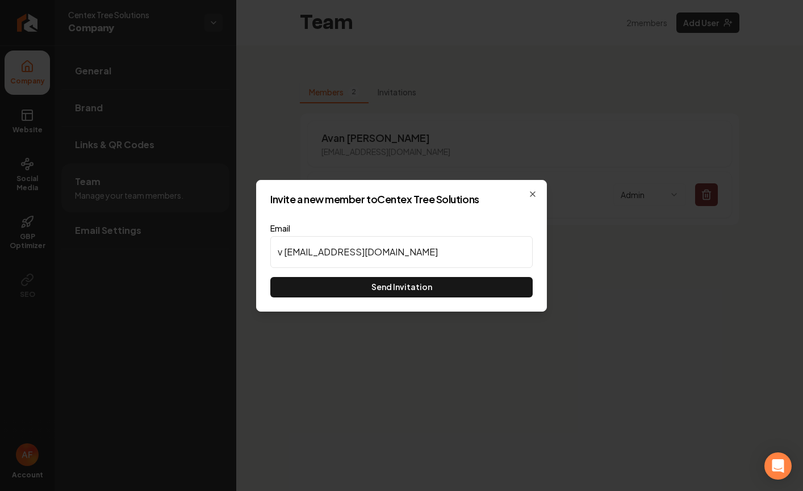
drag, startPoint x: 285, startPoint y: 253, endPoint x: 229, endPoint y: 249, distance: 55.3
click at [229, 249] on body "Company Website Social Media GBP Optimizer SEO Account Centex Tree Solutions Co…" at bounding box center [401, 245] width 803 height 491
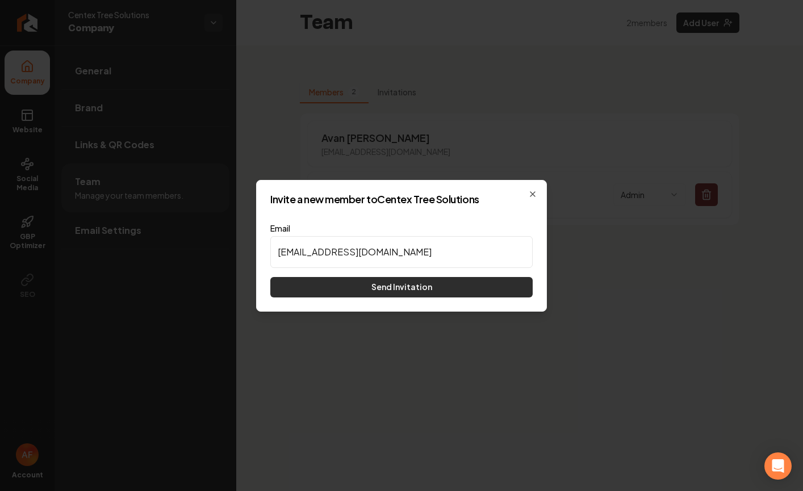
type input "sid@firsthitmarketing.com"
click at [429, 290] on button "Send Invitation" at bounding box center [401, 287] width 262 height 20
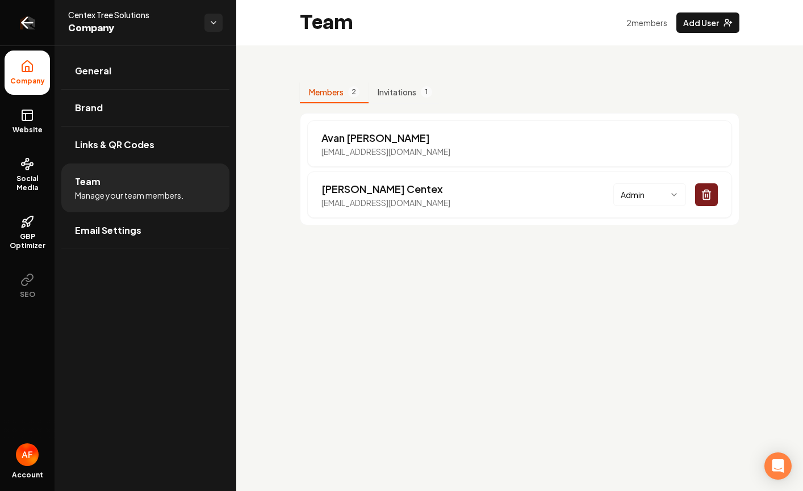
click at [22, 28] on icon "Return to dashboard" at bounding box center [27, 23] width 18 height 18
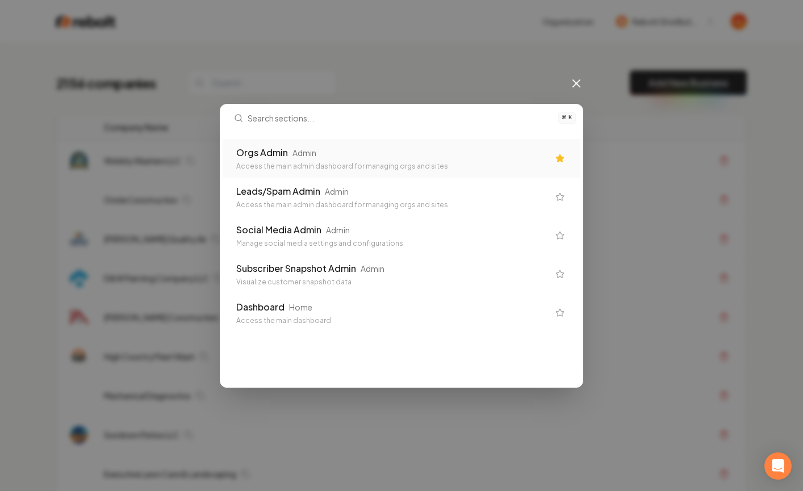
click at [380, 148] on div "Orgs Admin Admin" at bounding box center [392, 153] width 312 height 14
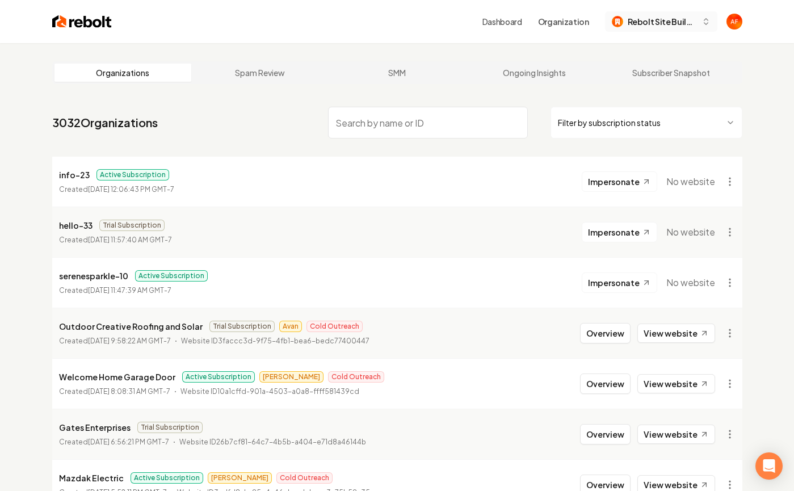
click at [695, 16] on span "Rebolt Site Builder" at bounding box center [662, 22] width 69 height 12
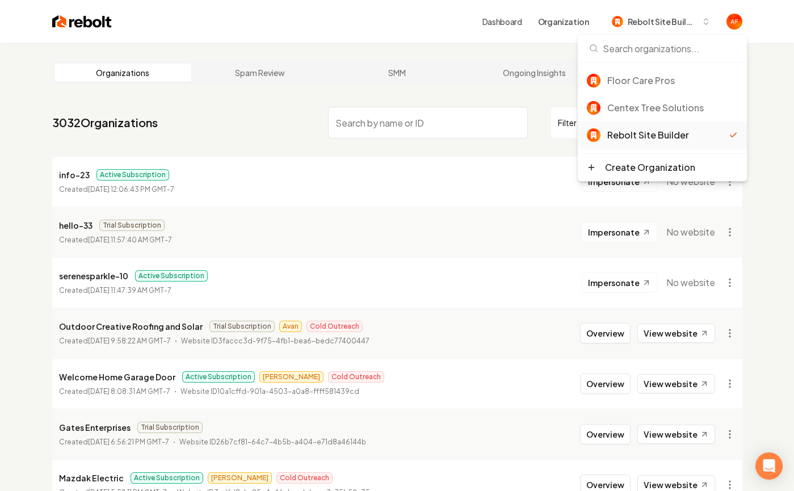
click at [421, 107] on input "search" at bounding box center [428, 123] width 200 height 32
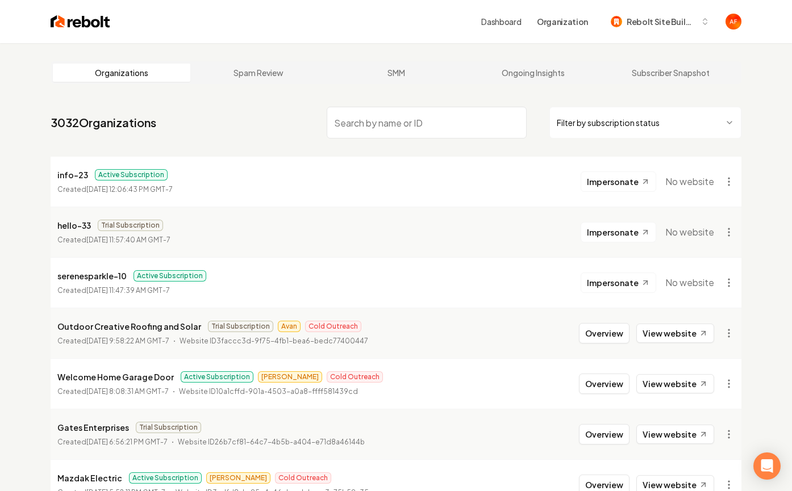
click at [428, 119] on input "search" at bounding box center [427, 123] width 200 height 32
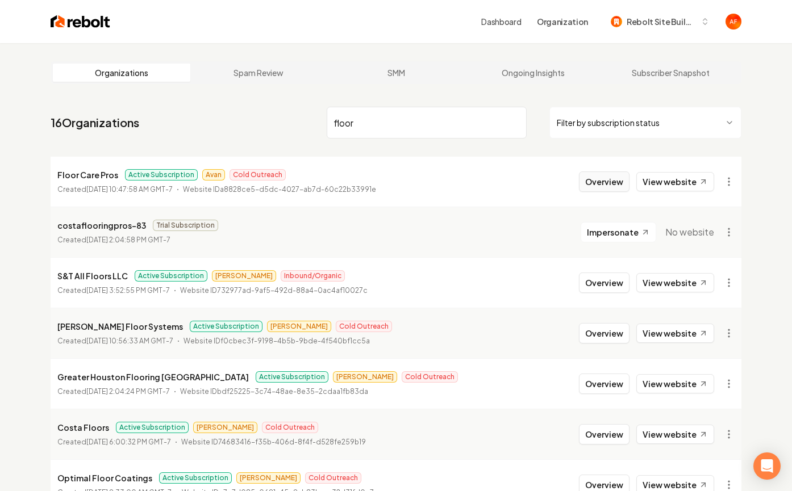
type input "floor"
click at [607, 179] on button "Overview" at bounding box center [604, 182] width 51 height 20
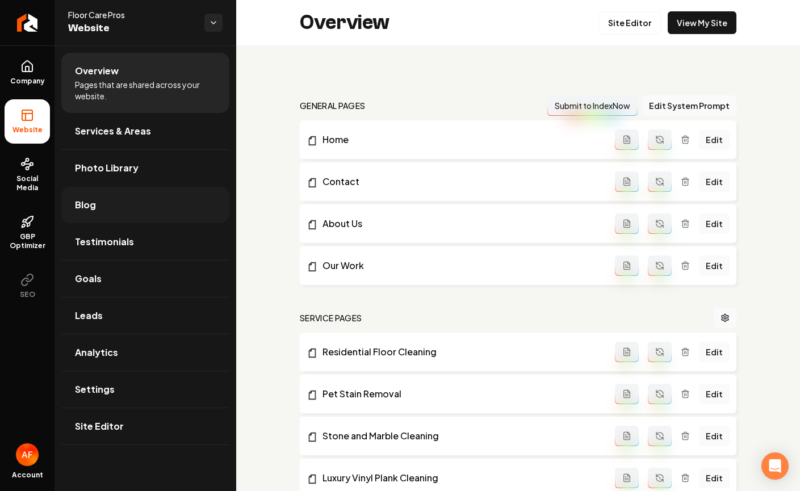
click at [136, 207] on link "Blog" at bounding box center [145, 205] width 168 height 36
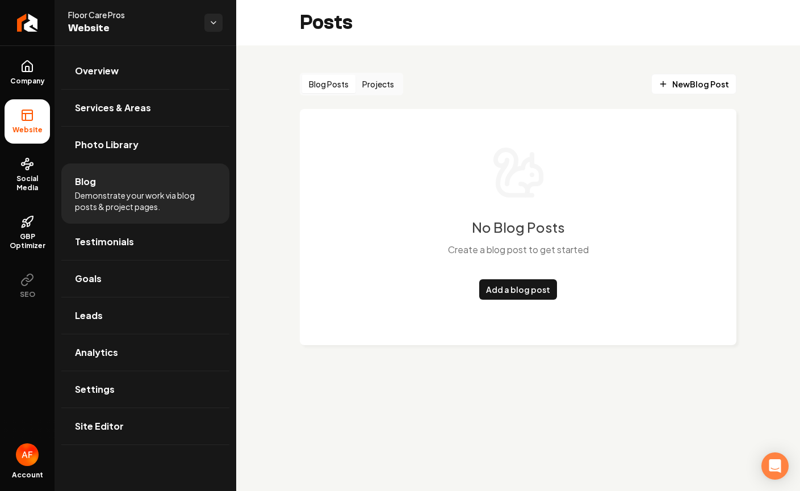
click at [388, 87] on button "Projects" at bounding box center [377, 84] width 45 height 18
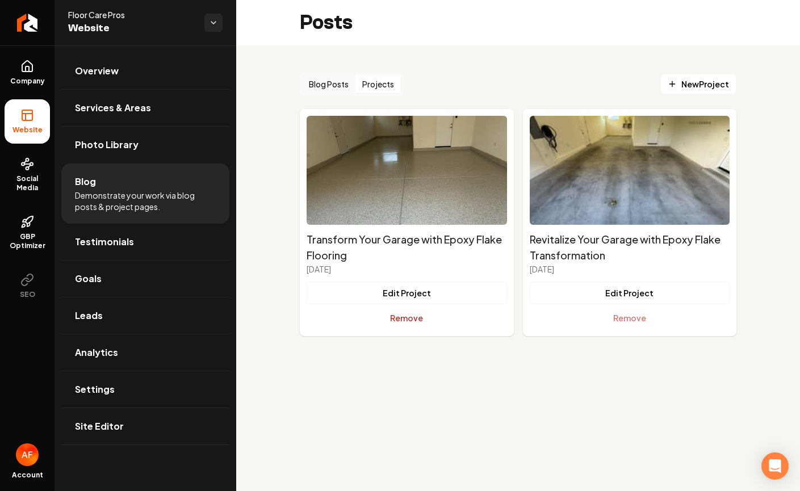
click at [408, 317] on button "Remove" at bounding box center [407, 318] width 200 height 23
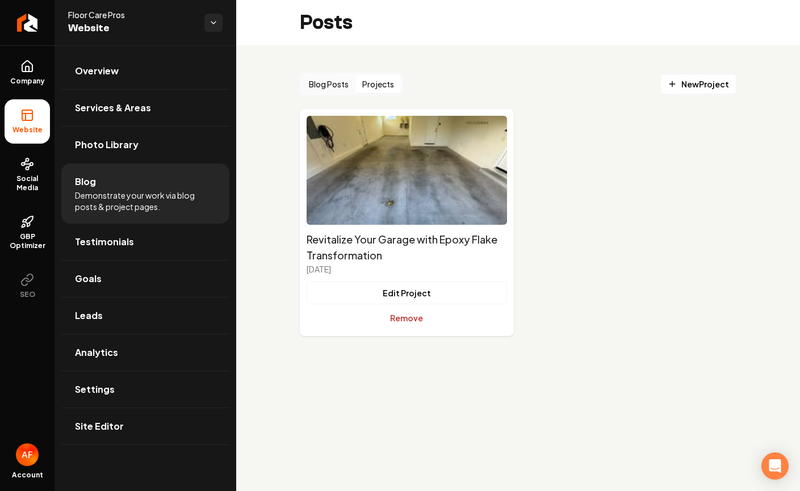
click at [406, 314] on button "Remove" at bounding box center [407, 318] width 200 height 23
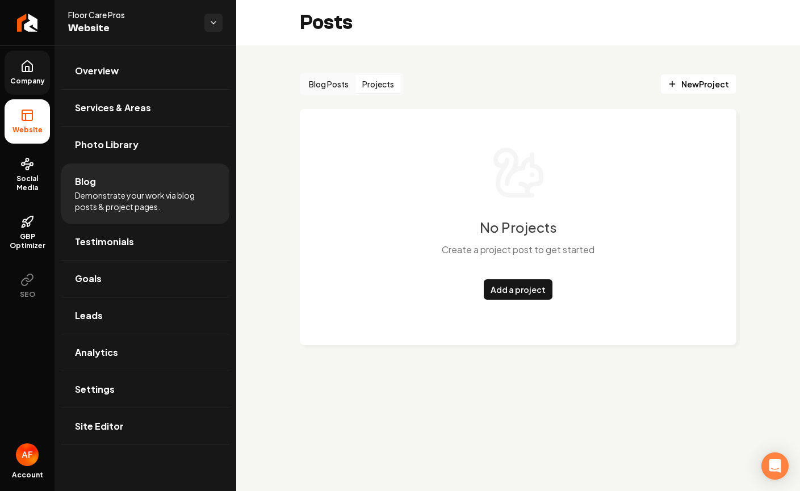
click at [25, 74] on link "Company" at bounding box center [27, 73] width 45 height 44
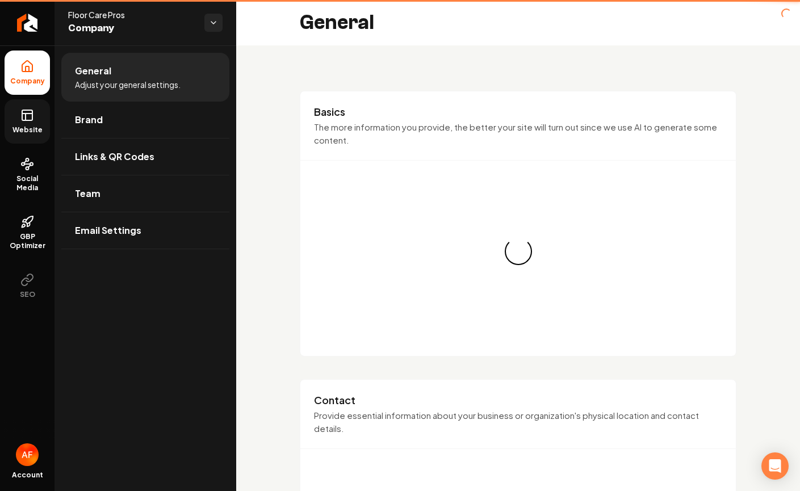
click at [28, 114] on icon at bounding box center [27, 114] width 10 height 0
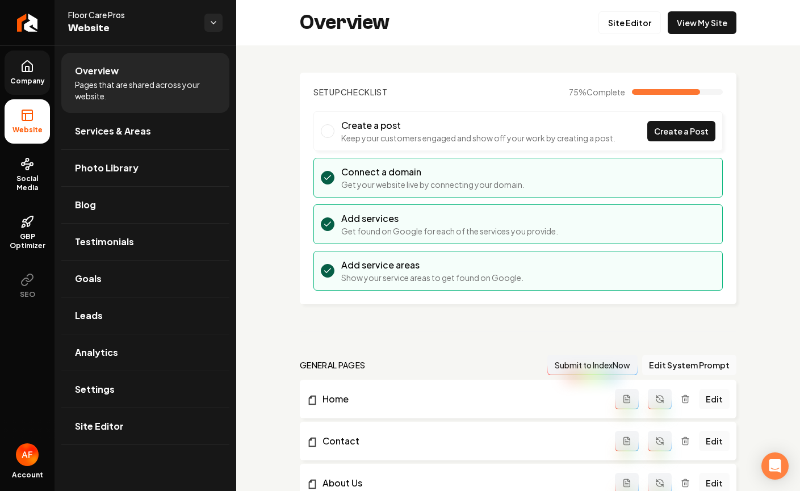
click at [43, 126] on span "Website" at bounding box center [27, 130] width 39 height 9
click at [43, 78] on span "Company" at bounding box center [28, 81] width 44 height 9
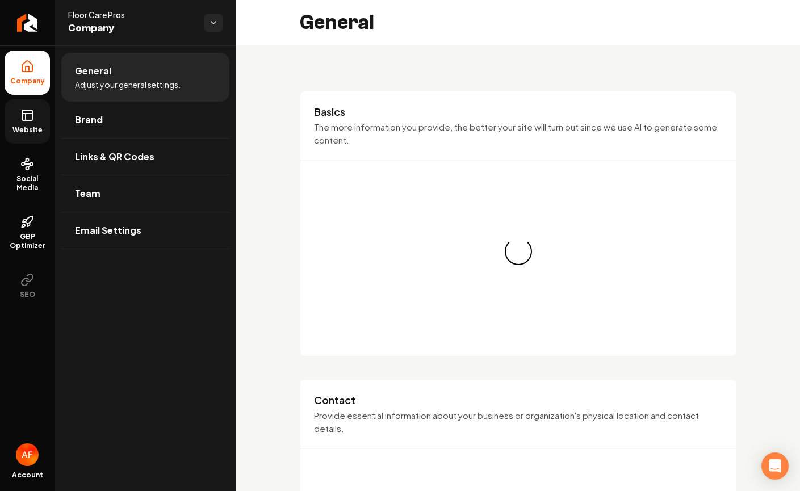
click at [33, 112] on icon at bounding box center [27, 115] width 14 height 14
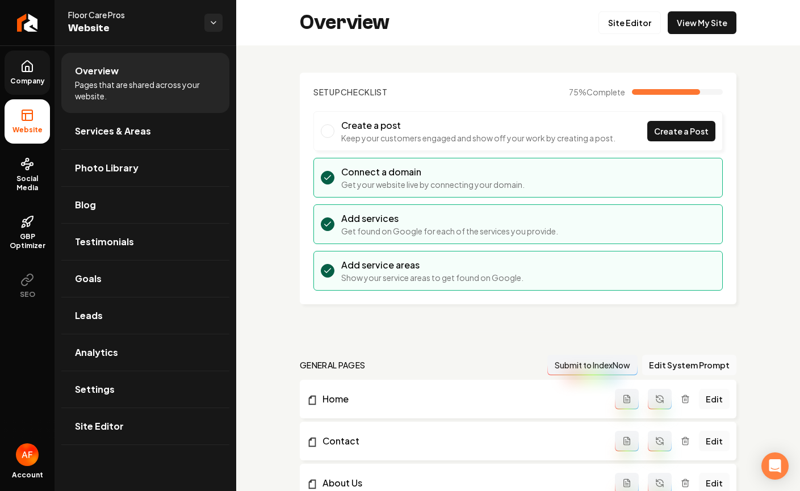
click at [672, 94] on div "Main content area" at bounding box center [666, 92] width 68 height 6
click at [700, 86] on div "75 % Complete" at bounding box center [646, 91] width 154 height 11
click at [708, 92] on div "Main content area" at bounding box center [677, 92] width 91 height 6
click at [121, 294] on link "Goals" at bounding box center [145, 279] width 168 height 36
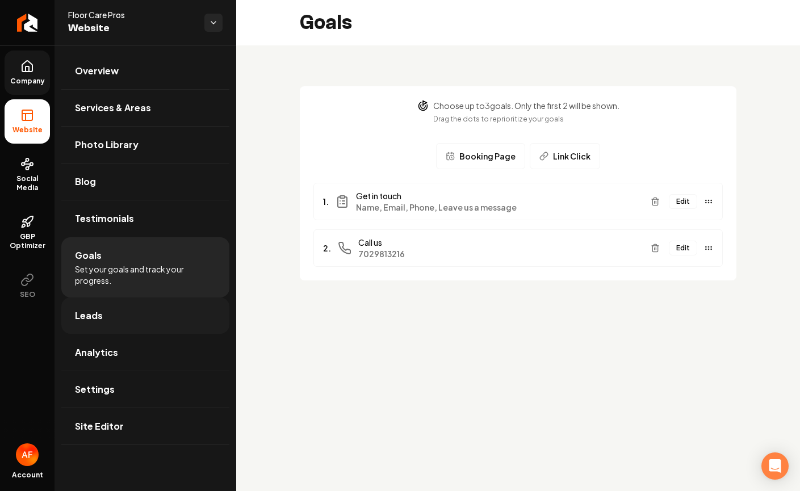
click at [98, 315] on span "Leads" at bounding box center [89, 316] width 28 height 14
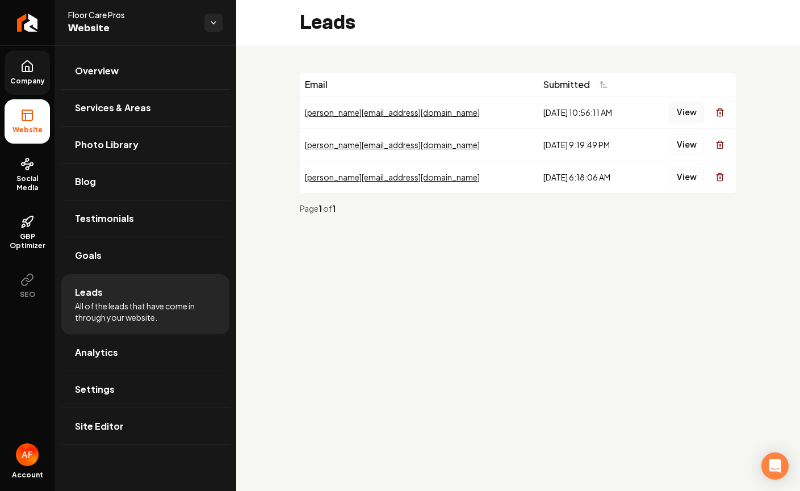
click at [689, 112] on button "View" at bounding box center [687, 112] width 35 height 20
click at [689, 137] on button "View" at bounding box center [687, 145] width 35 height 20
click at [687, 171] on button "View" at bounding box center [687, 177] width 35 height 20
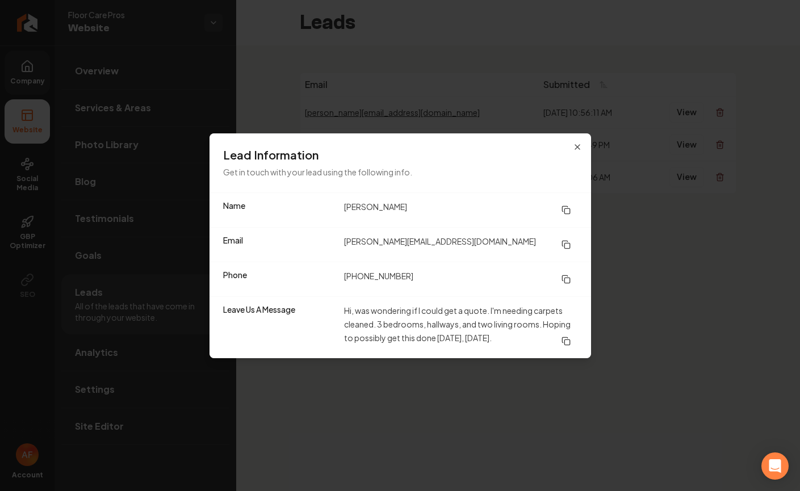
drag, startPoint x: 505, startPoint y: 11, endPoint x: 465, endPoint y: 63, distance: 66.0
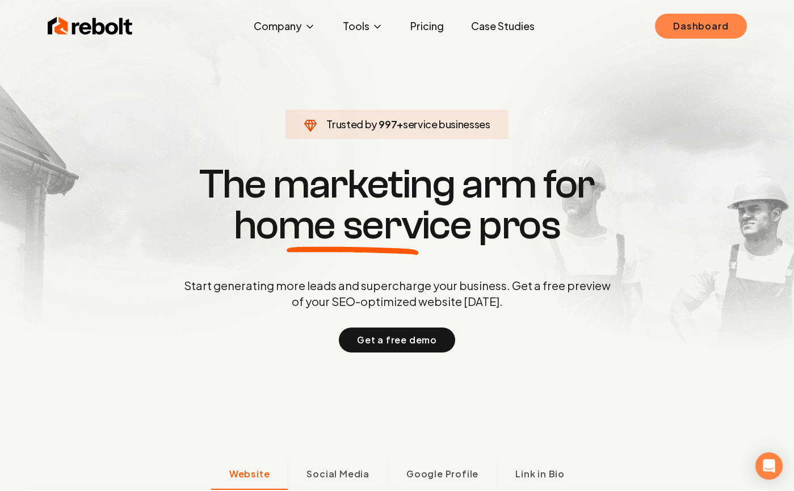
click at [705, 14] on link "Dashboard" at bounding box center [700, 26] width 91 height 25
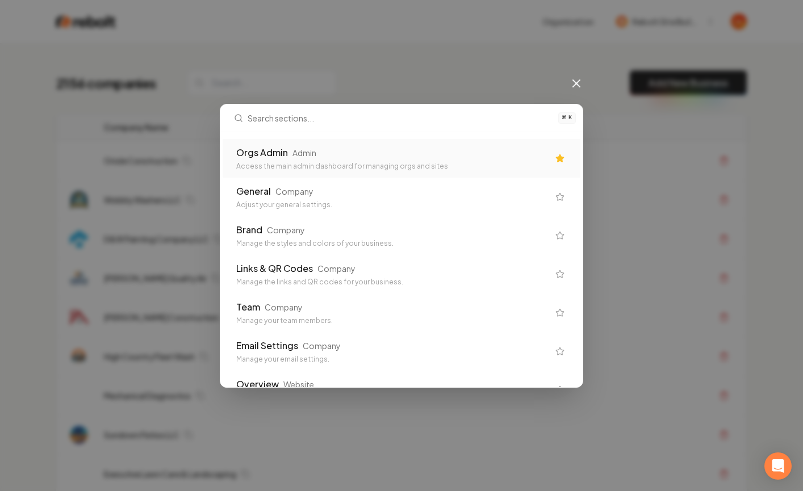
click at [303, 158] on div "Orgs Admin Admin" at bounding box center [392, 153] width 312 height 14
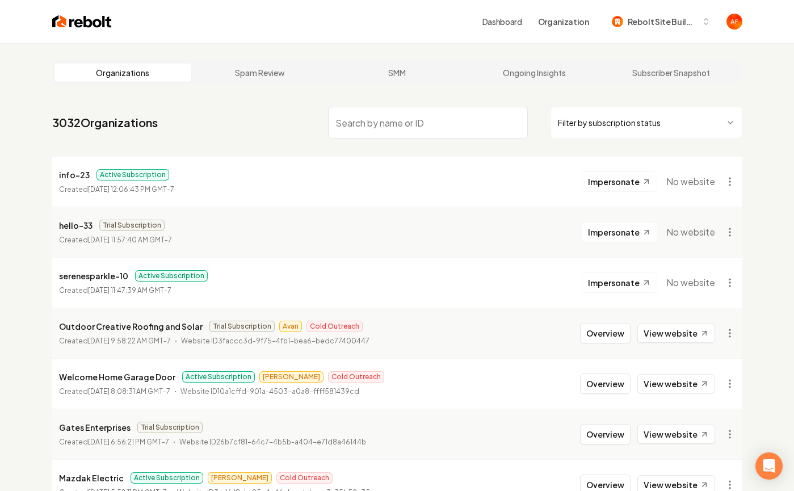
click at [377, 119] on input "search" at bounding box center [428, 123] width 200 height 32
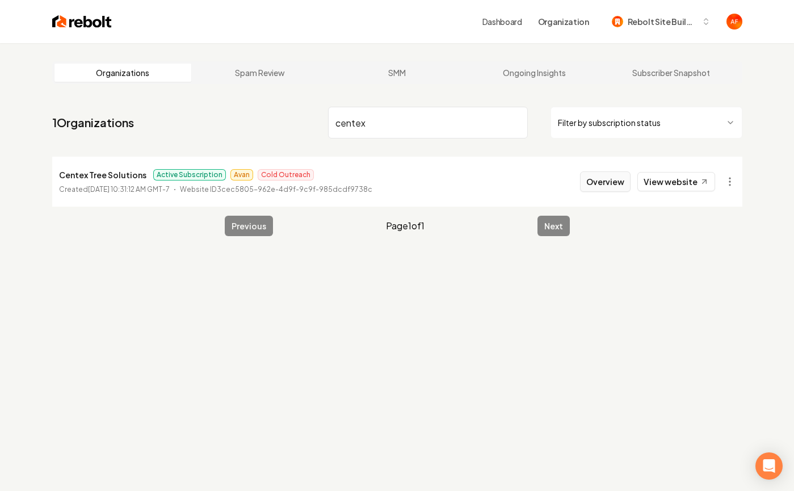
type input "centex"
click at [593, 190] on button "Overview" at bounding box center [605, 182] width 51 height 20
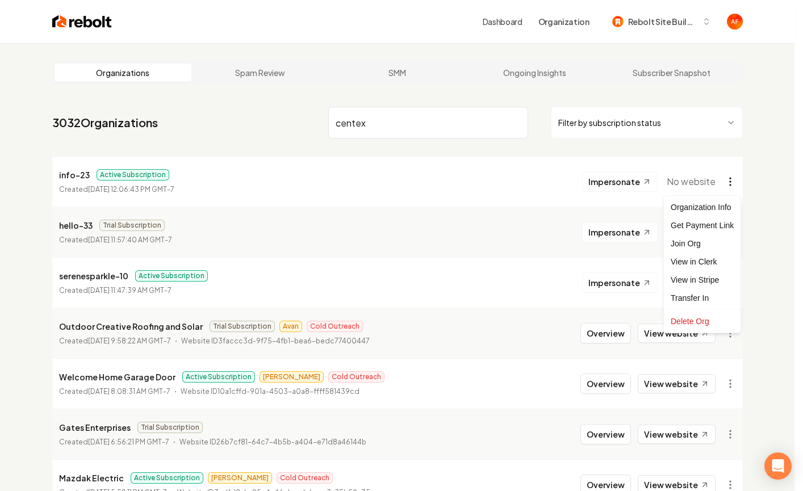
click at [729, 186] on html "Dashboard Organization Rebolt Site Builder Organizations Spam Review SMM Ongoin…" at bounding box center [401, 245] width 803 height 491
drag, startPoint x: 719, startPoint y: 143, endPoint x: 391, endPoint y: 110, distance: 329.3
click at [709, 142] on html "Dashboard Organization Rebolt Site Builder Organizations Spam Review SMM Ongoin…" at bounding box center [401, 245] width 803 height 491
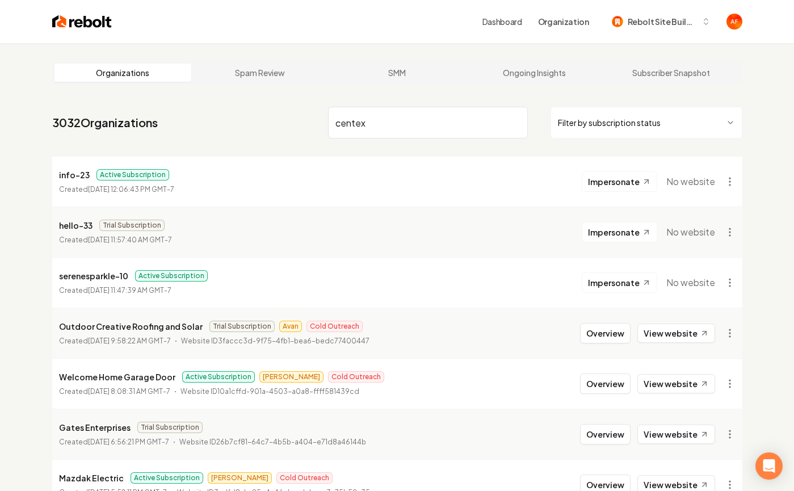
drag, startPoint x: 391, startPoint y: 110, endPoint x: 392, endPoint y: 119, distance: 9.1
click at [391, 110] on input "centex" at bounding box center [428, 123] width 200 height 32
click at [393, 122] on input "centex" at bounding box center [428, 123] width 200 height 32
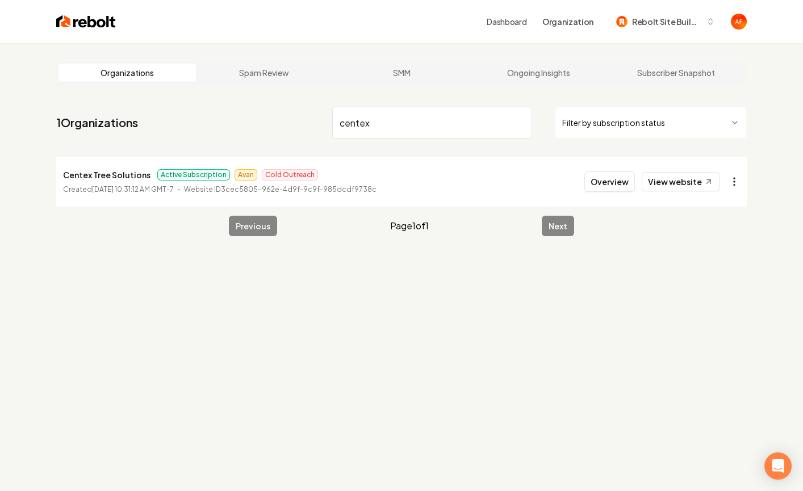
click at [731, 181] on html "Dashboard Organization Rebolt Site Builder Organizations Spam Review SMM Ongoin…" at bounding box center [401, 245] width 803 height 491
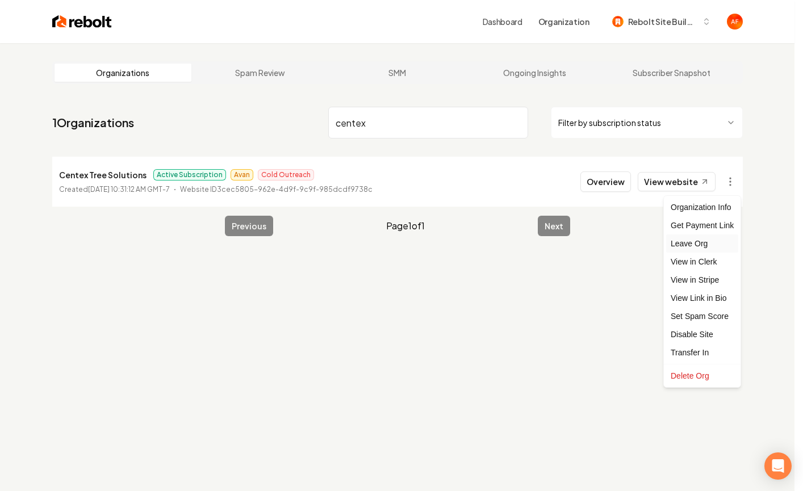
click at [708, 240] on div "Leave Org" at bounding box center [702, 244] width 72 height 18
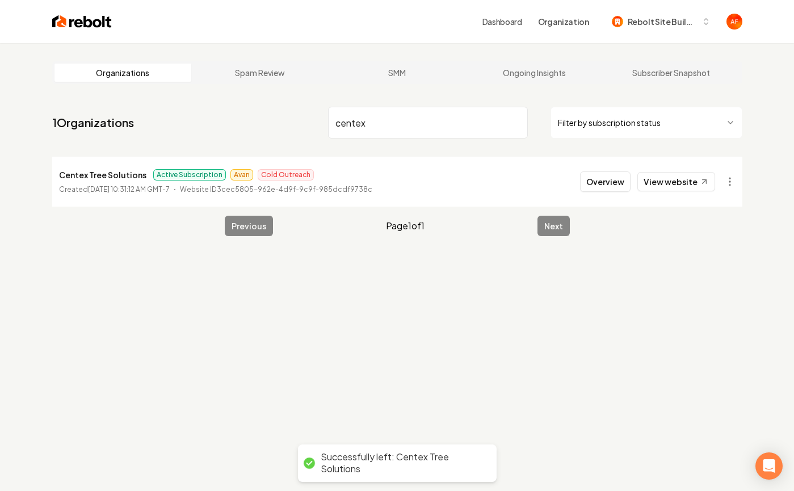
click at [378, 130] on input "centex" at bounding box center [428, 123] width 200 height 32
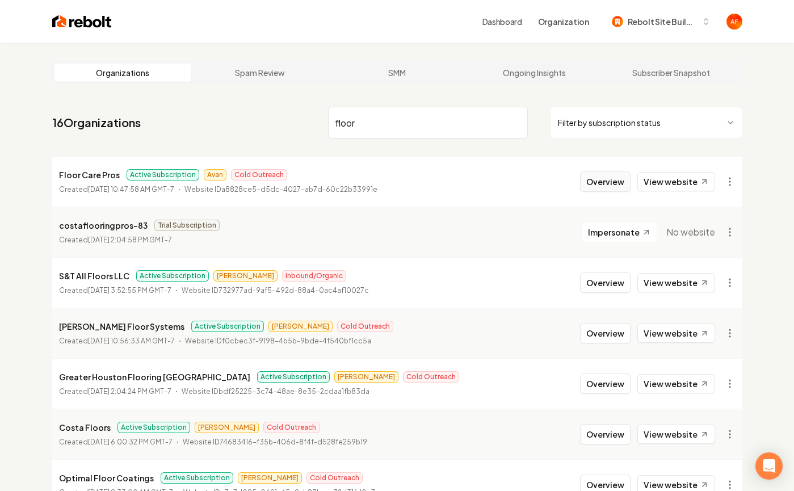
type input "floor"
click at [611, 179] on button "Overview" at bounding box center [605, 182] width 51 height 20
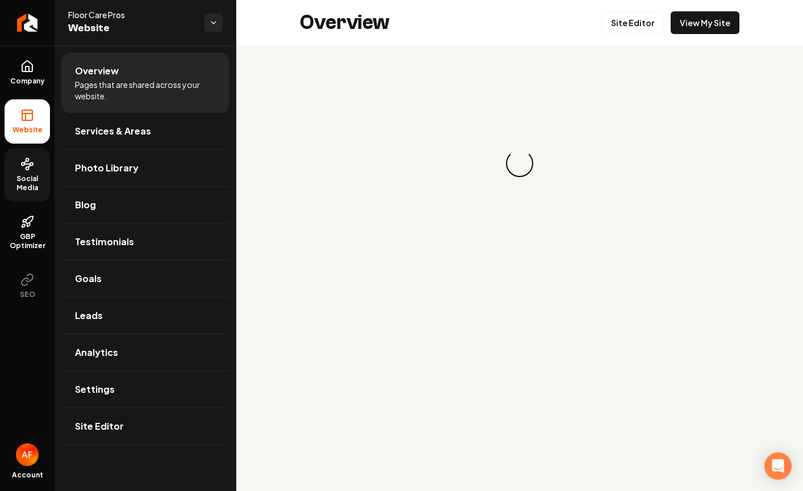
click at [36, 183] on span "Social Media" at bounding box center [27, 183] width 45 height 18
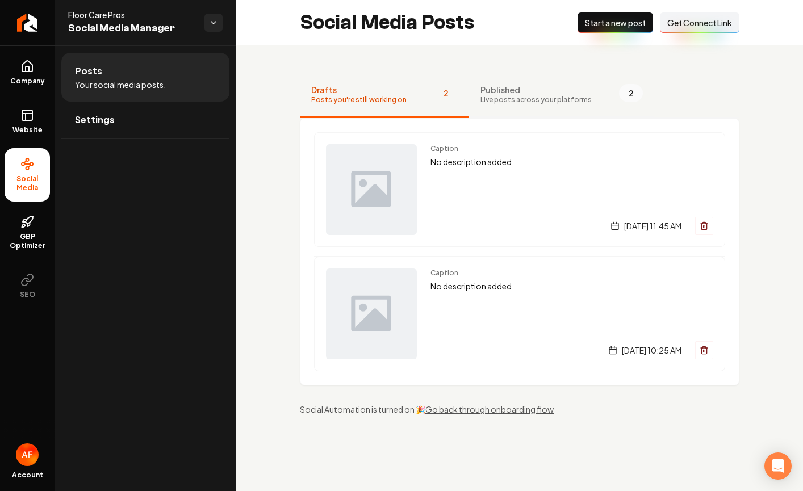
click at [533, 98] on span "Live posts across your platforms" at bounding box center [535, 99] width 111 height 9
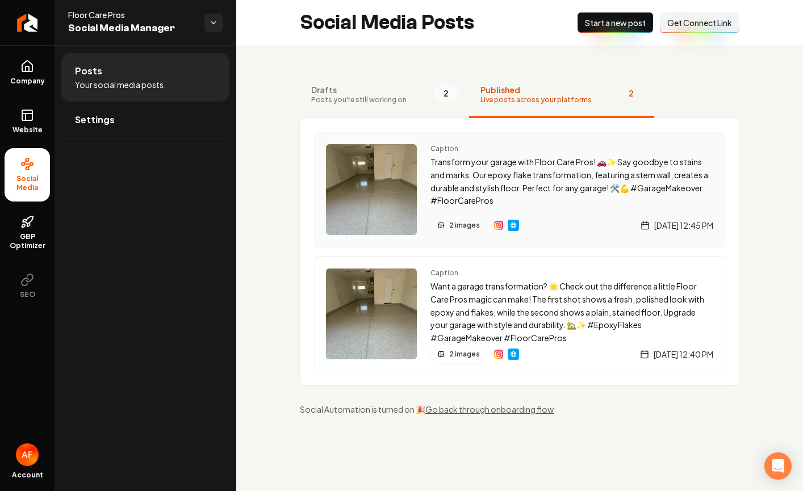
click at [499, 227] on img "Main content area" at bounding box center [498, 225] width 9 height 9
click at [124, 117] on link "Settings" at bounding box center [145, 120] width 168 height 36
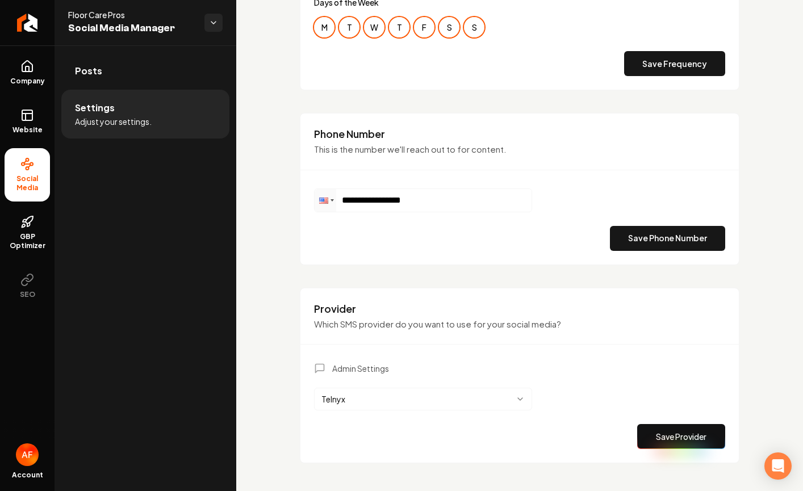
scroll to position [530, 0]
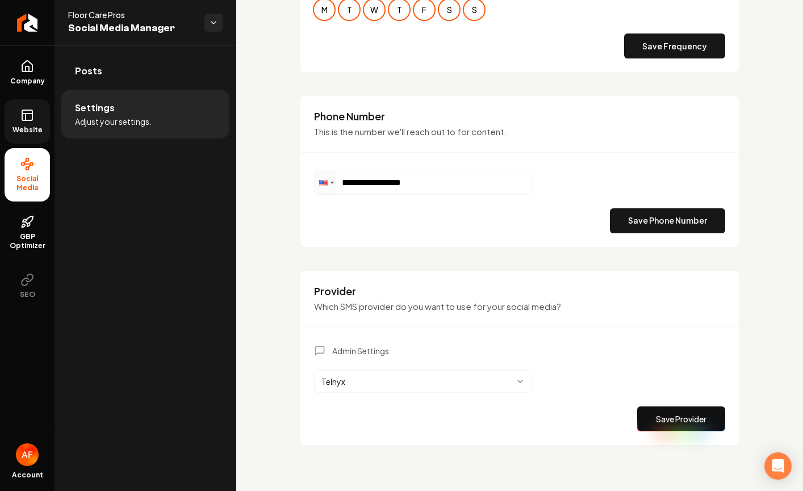
click at [28, 114] on icon at bounding box center [27, 115] width 14 height 14
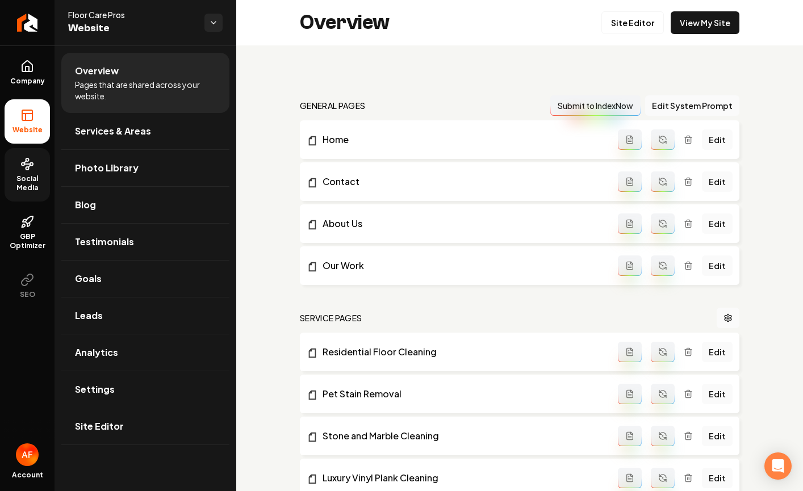
click at [24, 172] on link "Social Media" at bounding box center [27, 174] width 45 height 53
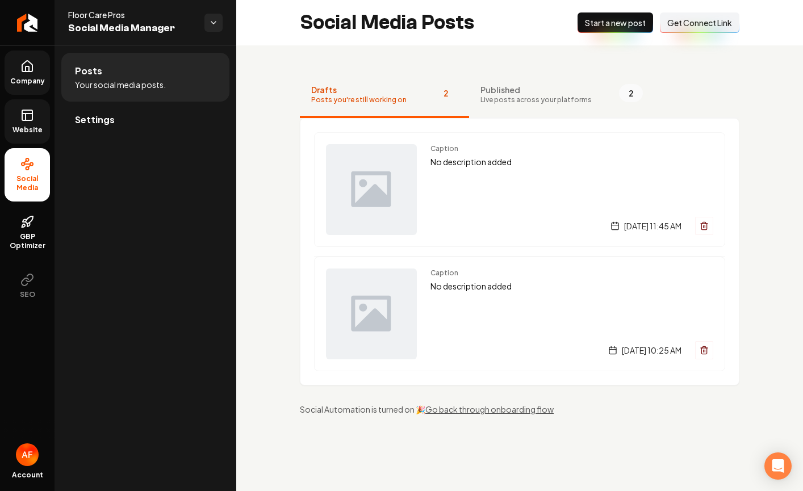
click at [26, 82] on span "Company" at bounding box center [28, 81] width 44 height 9
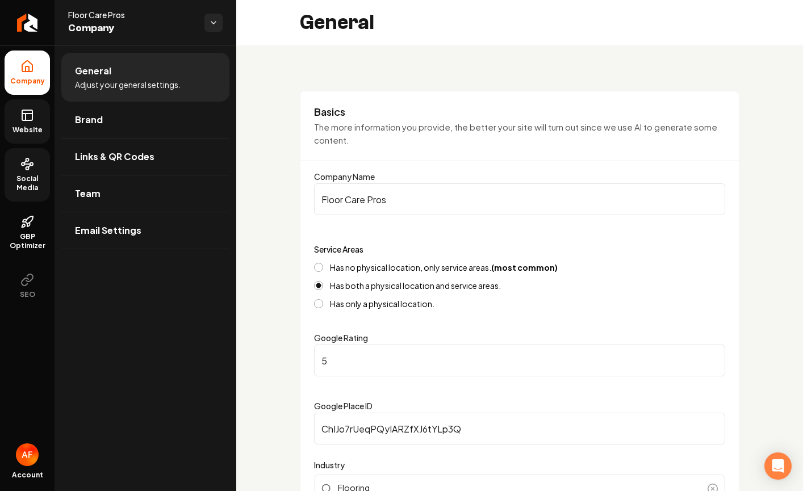
click at [26, 129] on span "Website" at bounding box center [27, 130] width 39 height 9
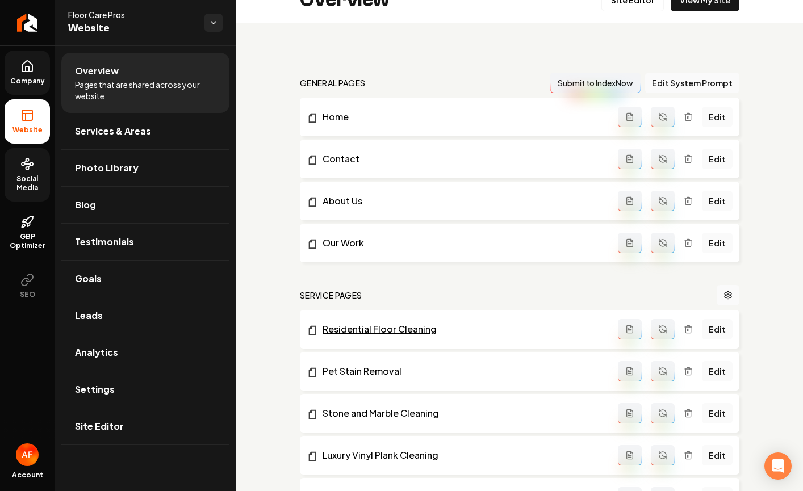
scroll to position [23, 0]
click at [22, 69] on icon at bounding box center [27, 66] width 10 height 11
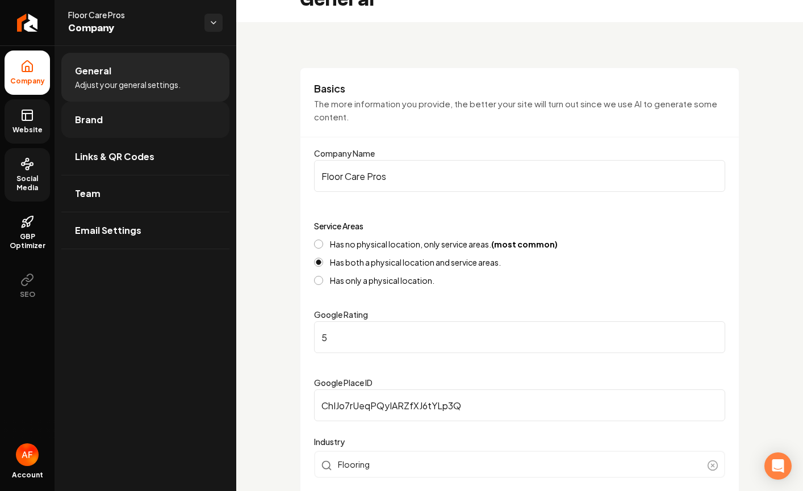
click at [116, 121] on link "Brand" at bounding box center [145, 120] width 168 height 36
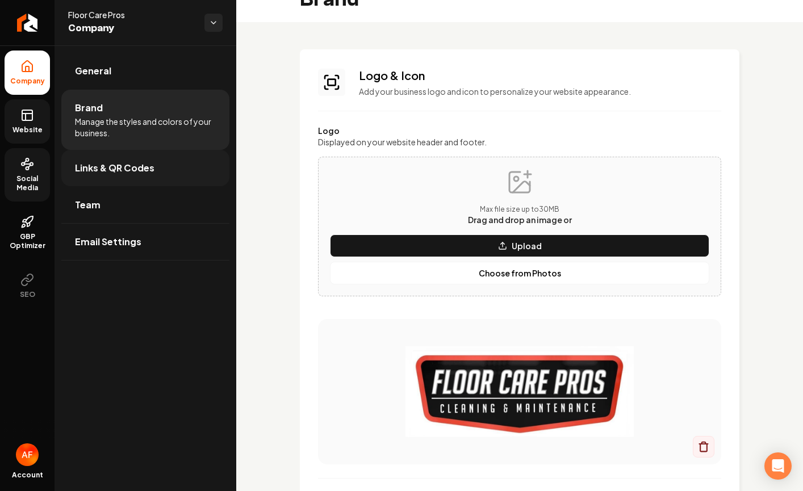
click at [147, 155] on link "Links & QR Codes" at bounding box center [145, 168] width 168 height 36
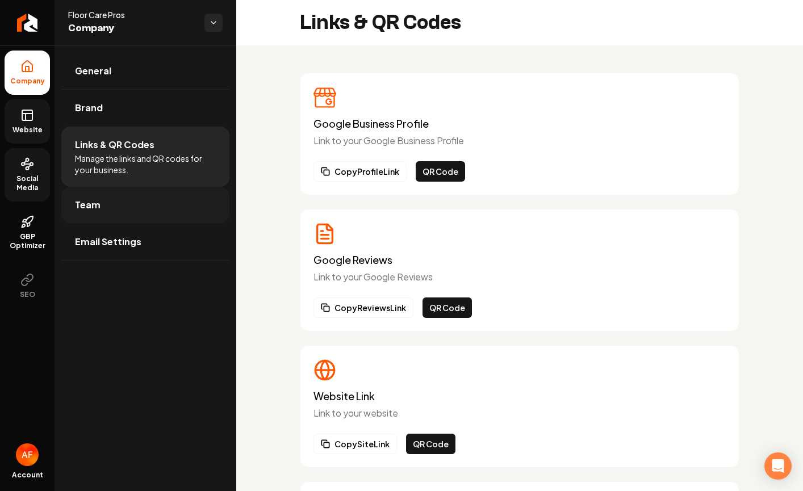
click at [129, 207] on link "Team" at bounding box center [145, 205] width 168 height 36
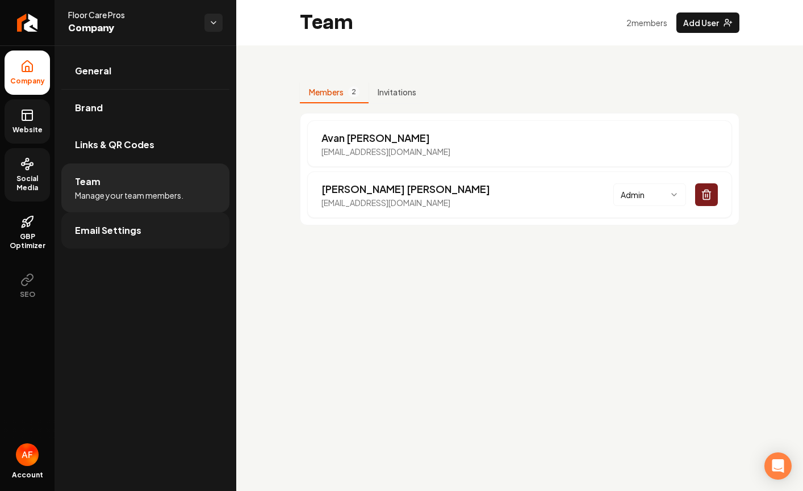
click at [132, 228] on span "Email Settings" at bounding box center [108, 231] width 66 height 14
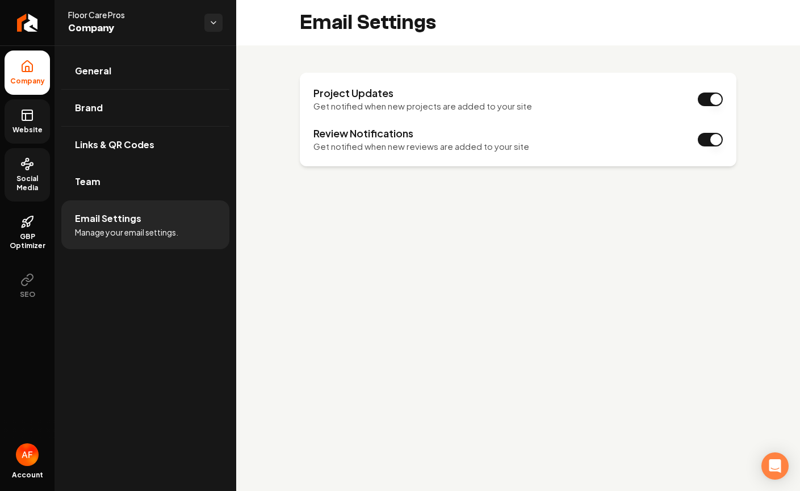
click at [23, 126] on span "Website" at bounding box center [27, 130] width 39 height 9
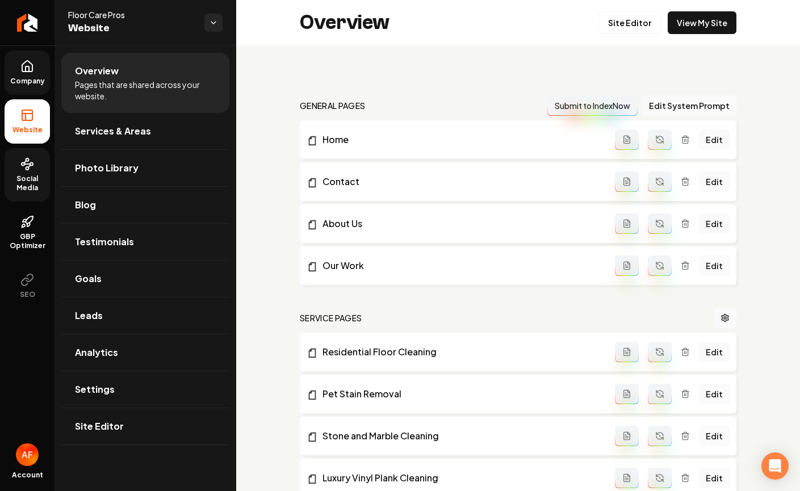
scroll to position [383, 0]
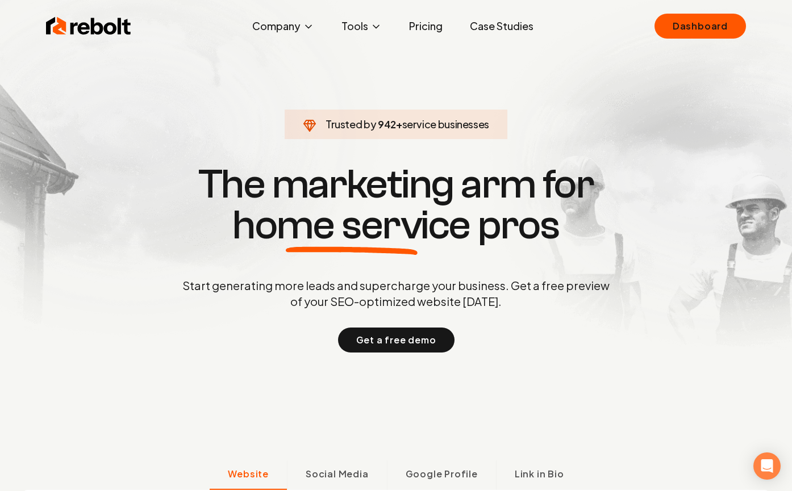
click at [441, 24] on link "Pricing" at bounding box center [426, 26] width 52 height 23
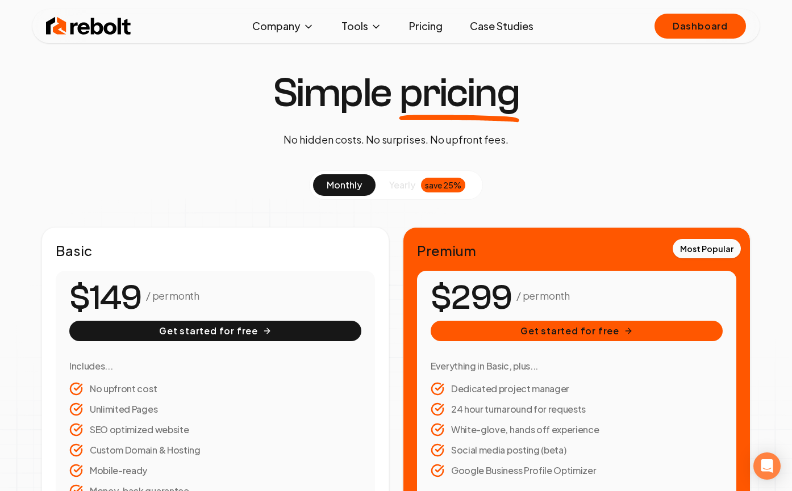
scroll to position [19, 0]
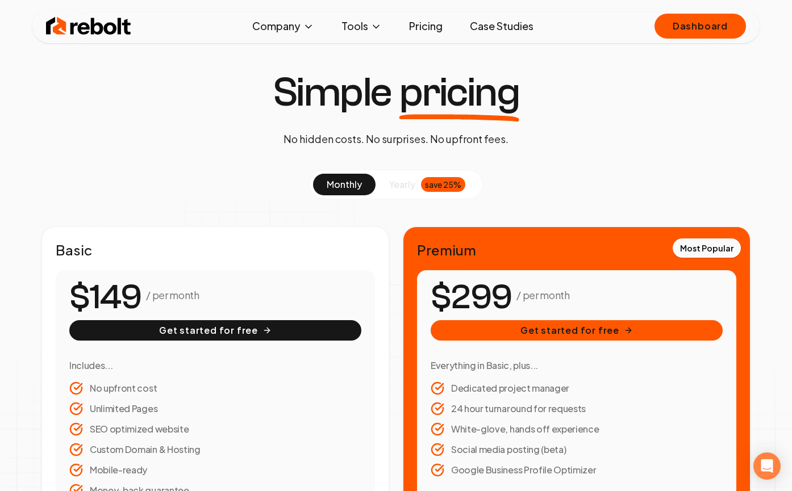
click at [75, 21] on img at bounding box center [88, 26] width 85 height 23
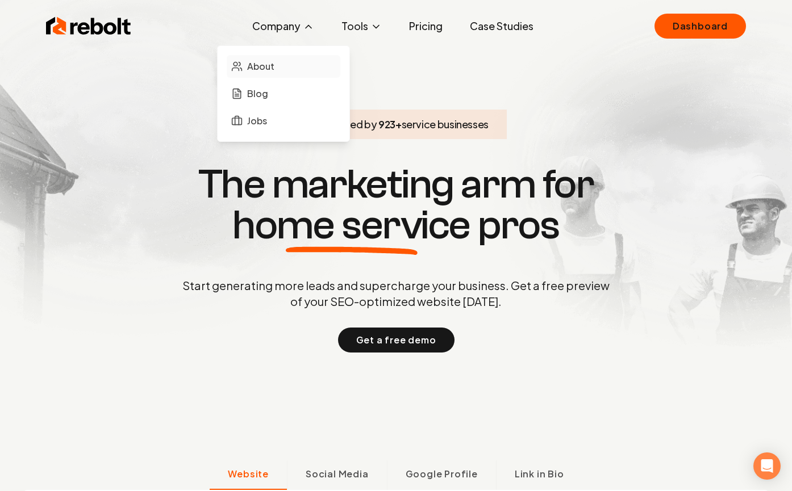
click at [265, 68] on span "About" at bounding box center [260, 67] width 27 height 14
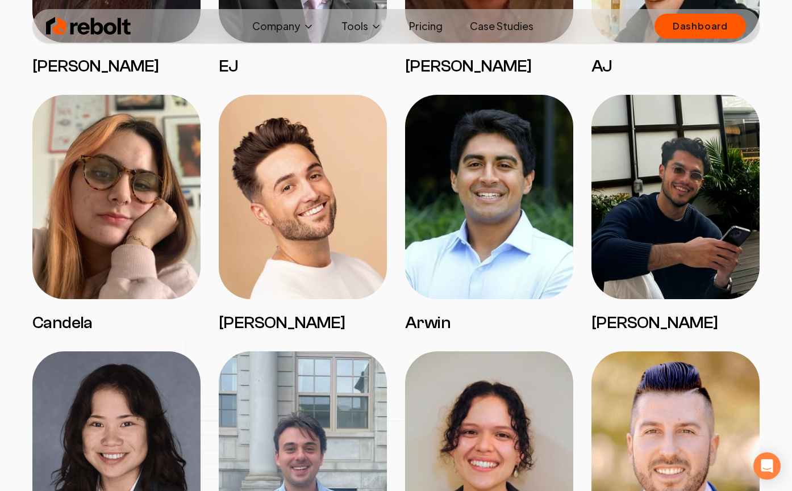
scroll to position [1065, 0]
